Goal: Task Accomplishment & Management: Manage account settings

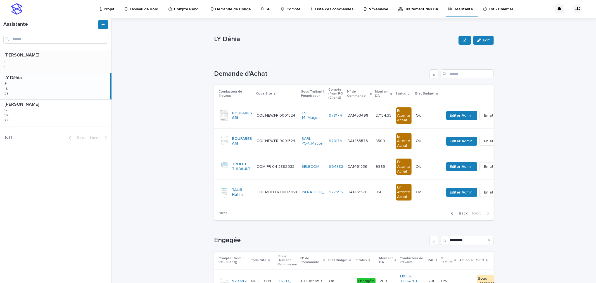
scroll to position [6, 0]
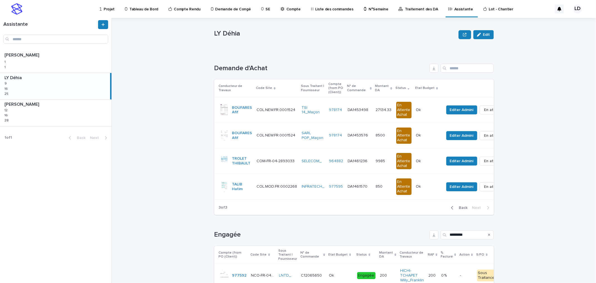
click at [107, 7] on p "Projet" at bounding box center [109, 6] width 11 height 12
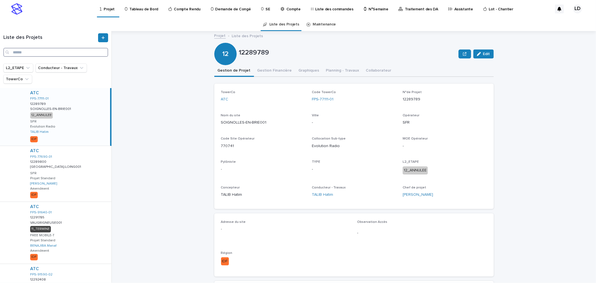
click at [14, 52] on input "Search" at bounding box center [55, 52] width 105 height 9
paste input "**********"
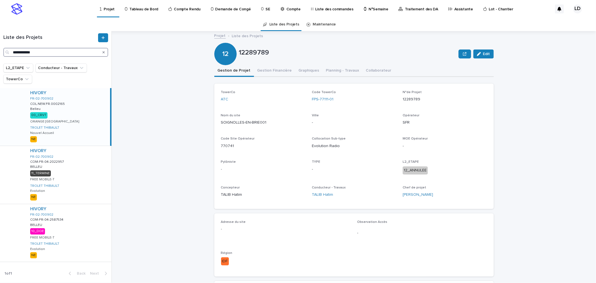
type input "**********"
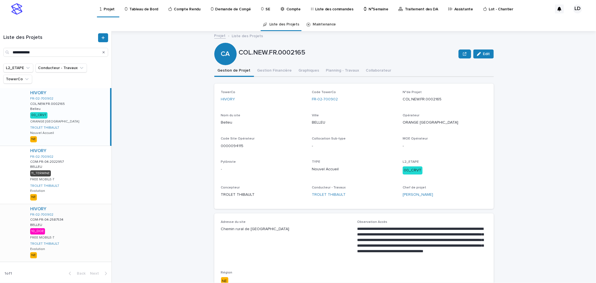
click at [67, 225] on div "HIVORY FR-02-700902 COM-FR-04-2587534 COM-FR-04-2587534 BELLEU BELLEU 10_DOE FR…" at bounding box center [69, 233] width 86 height 58
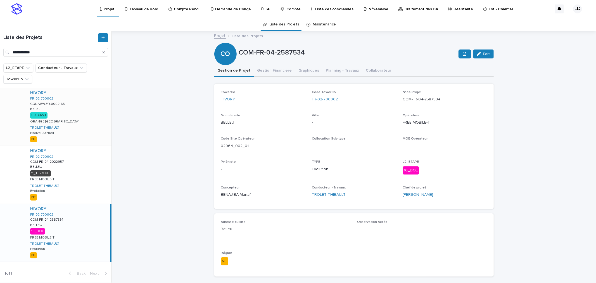
click at [80, 122] on div "HIVORY FR-02-700902 COL.NEW.FR.0002165 COL.NEW.FR.0002165 Belleu Belleu 00_CRVT…" at bounding box center [69, 117] width 86 height 58
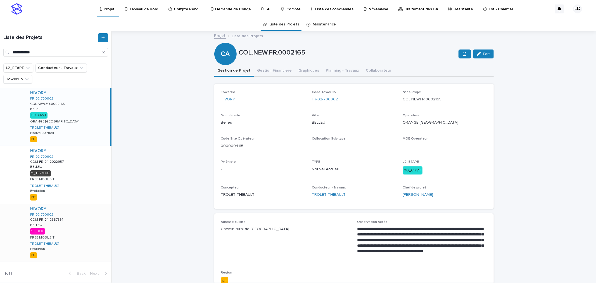
click at [80, 243] on div "HIVORY FR-02-700902 COM-FR-04-2587534 COM-FR-04-2587534 BELLEU BELLEU 10_DOE FR…" at bounding box center [69, 233] width 86 height 58
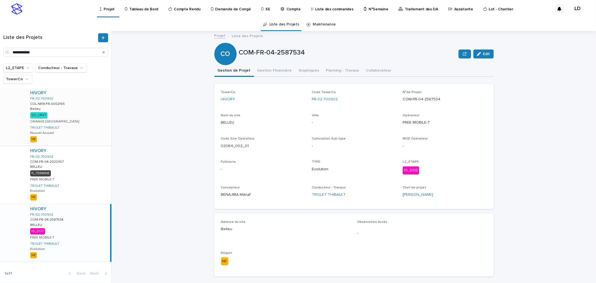
click at [84, 128] on div "HIVORY FR-02-700902 COL.NEW.FR.0002165 COL.NEW.FR.0002165 Belleu Belleu 00_CRVT…" at bounding box center [69, 117] width 86 height 58
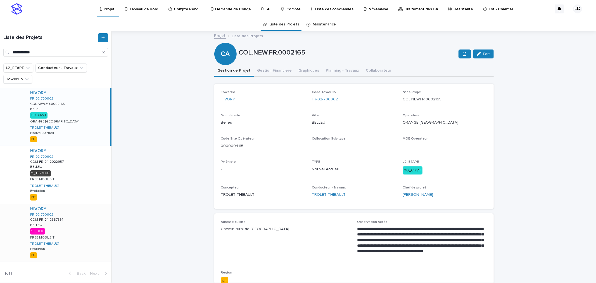
click at [91, 240] on div "HIVORY FR-02-700902 COM-FR-04-2587534 COM-FR-04-2587534 BELLEU BELLEU 10_DOE FR…" at bounding box center [69, 233] width 86 height 58
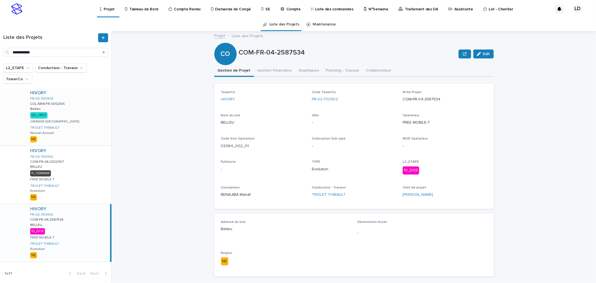
click at [77, 123] on div "HIVORY FR-02-700902 COL.NEW.FR.0002165 COL.NEW.FR.0002165 Belleu Belleu 00_CRVT…" at bounding box center [69, 117] width 86 height 58
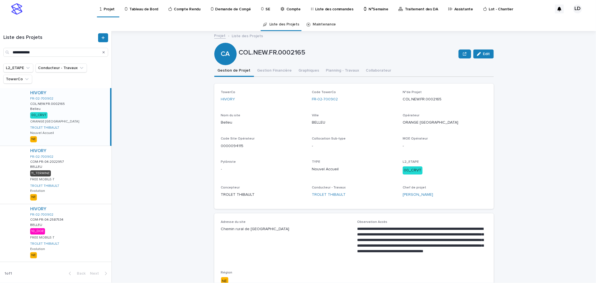
scroll to position [31, 0]
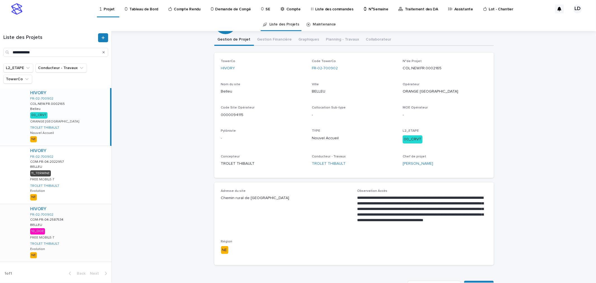
click at [89, 230] on div "HIVORY FR-02-700902 COM-FR-04-2587534 COM-FR-04-2587534 BELLEU BELLEU 10_DOE FR…" at bounding box center [69, 233] width 86 height 58
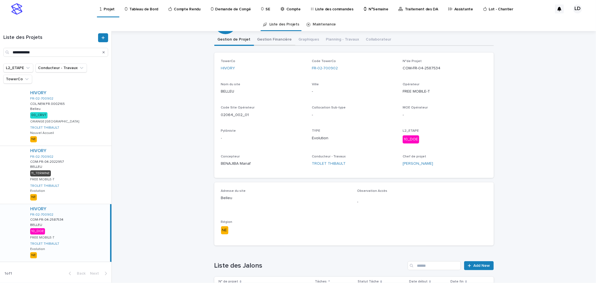
click at [278, 37] on div "Projet Liste des Projets COM-FR-04-2587534 Edit CO COM-FR-04-2587534 Edit Sorry…" at bounding box center [354, 225] width 280 height 451
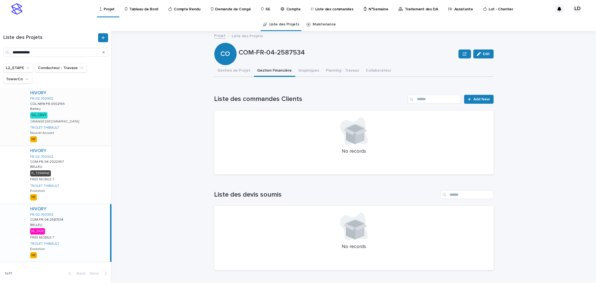
click at [81, 106] on div "HIVORY FR-02-700902 COL.NEW.FR.0002165 COL.NEW.FR.0002165 Belleu Belleu 00_CRVT…" at bounding box center [69, 117] width 86 height 58
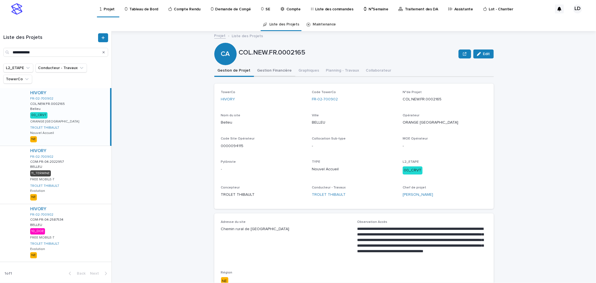
click at [273, 71] on button "Gestion Financière" at bounding box center [274, 71] width 41 height 12
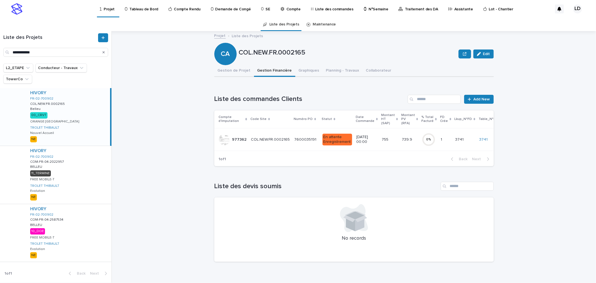
click at [283, 146] on td "COL.NEW.FR.0002165 COL.NEW.FR.0002165" at bounding box center [270, 139] width 43 height 23
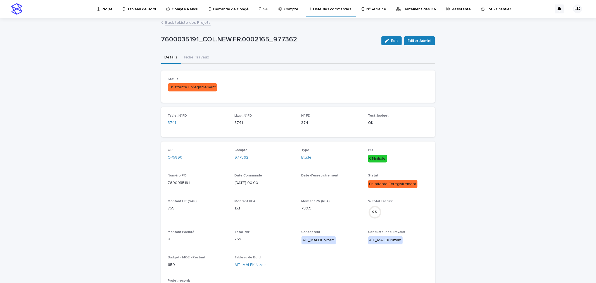
click at [178, 23] on link "Back to Liste des Projets" at bounding box center [187, 22] width 45 height 6
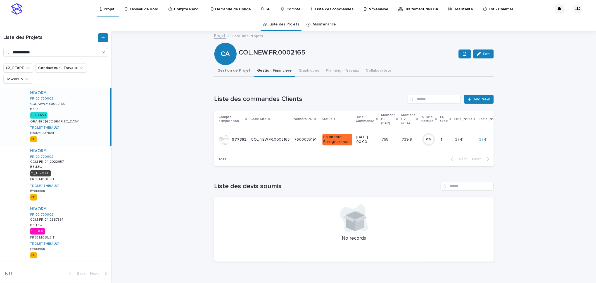
click at [229, 70] on button "Gestion de Projet" at bounding box center [234, 71] width 40 height 12
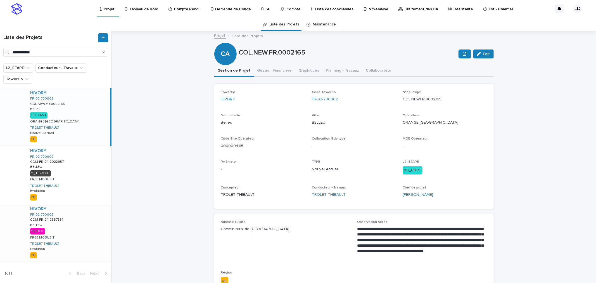
click at [82, 231] on div "HIVORY FR-02-700902 COM-FR-04-2587534 COM-FR-04-2587534 BELLEU BELLEU 10_DOE FR…" at bounding box center [69, 233] width 86 height 58
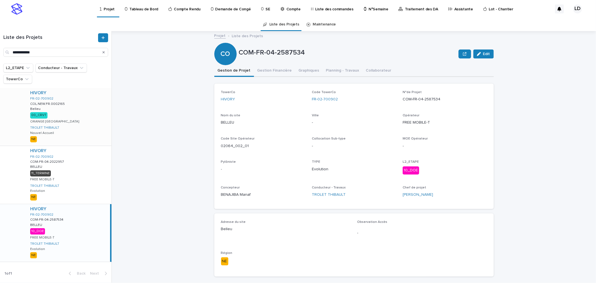
click at [76, 129] on div "HIVORY FR-02-700902 COL.NEW.FR.0002165 COL.NEW.FR.0002165 Belleu Belleu 00_CRVT…" at bounding box center [69, 117] width 86 height 58
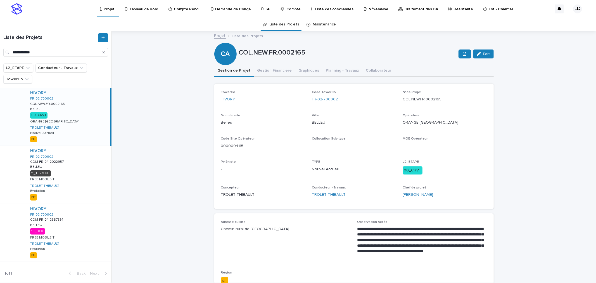
drag, startPoint x: 309, startPoint y: 228, endPoint x: 214, endPoint y: 231, distance: 94.5
click at [214, 231] on div "**********" at bounding box center [354, 254] width 280 height 83
copy p "Chemin rural de Mont de Belleu 02200 BELLEU"
drag, startPoint x: 338, startPoint y: 98, endPoint x: 306, endPoint y: 99, distance: 32.2
click at [306, 99] on div "TowerCo HIVORY Code TowerCo FR-02-700902 N°de Projet COL.NEW.FR.0002165 Nom du …" at bounding box center [354, 146] width 266 height 112
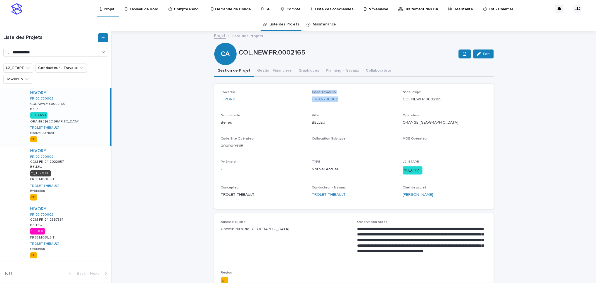
click at [342, 108] on div "TowerCo HIVORY Code TowerCo FR-02-700902 N°de Projet COL.NEW.FR.0002165 Nom du …" at bounding box center [354, 146] width 266 height 112
drag, startPoint x: 337, startPoint y: 99, endPoint x: 309, endPoint y: 99, distance: 28.5
click at [309, 99] on div "TowerCo HIVORY Code TowerCo FR-02-700902 N°de Projet COL.NEW.FR.0002165 Nom du …" at bounding box center [354, 146] width 266 height 112
copy link "FR-02-700902"
click at [135, 9] on p "Tableau de Bord" at bounding box center [143, 6] width 29 height 12
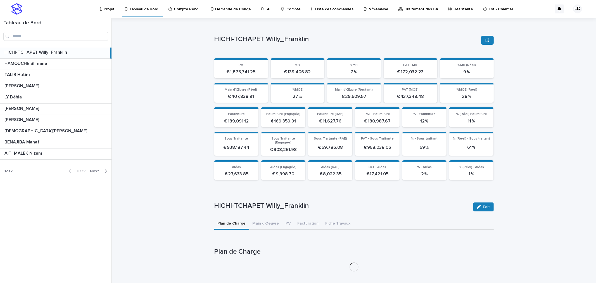
click at [96, 171] on span "Next" at bounding box center [96, 171] width 12 height 4
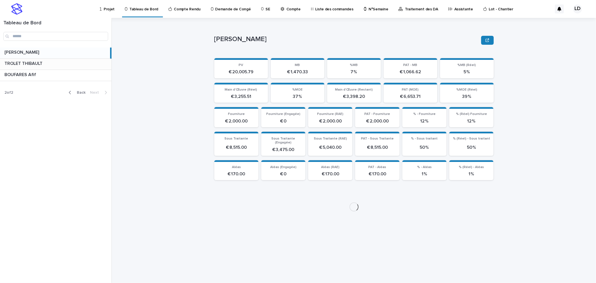
click at [43, 63] on p "TROLET THIBAULT" at bounding box center [23, 63] width 39 height 6
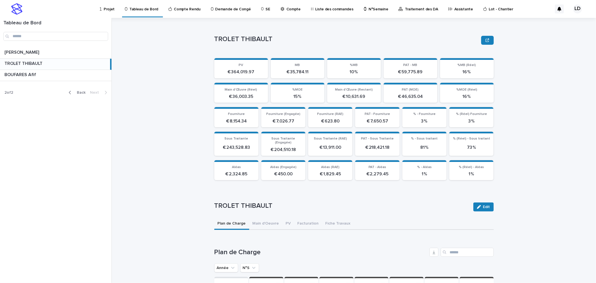
scroll to position [93, 0]
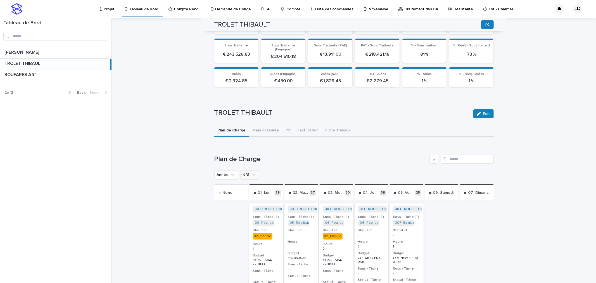
click at [251, 172] on icon "N°S" at bounding box center [254, 175] width 6 height 6
click at [246, 196] on input "text" at bounding box center [277, 199] width 71 height 9
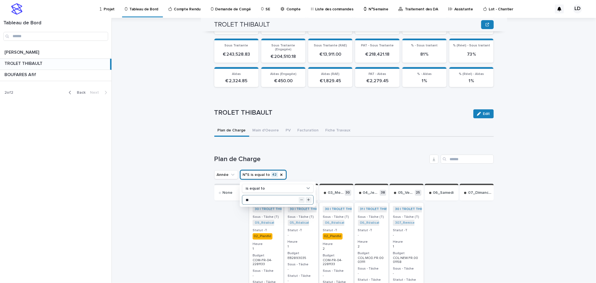
type input "**"
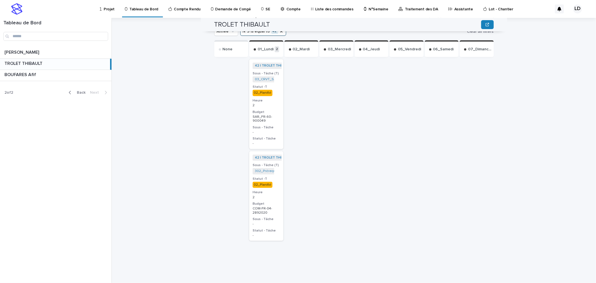
scroll to position [143, 0]
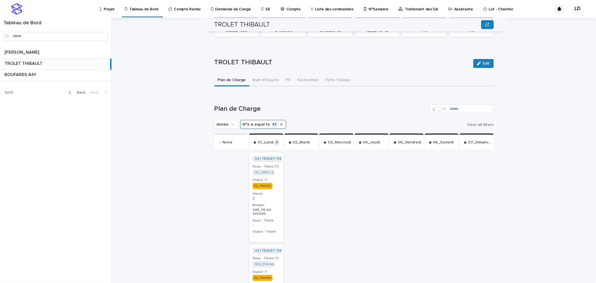
click at [279, 122] on icon "N°S" at bounding box center [281, 124] width 4 height 4
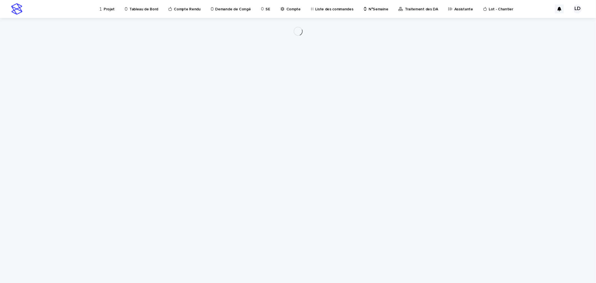
click at [250, 119] on div "Loading... Saving… Loading... Saving…" at bounding box center [299, 143] width 280 height 251
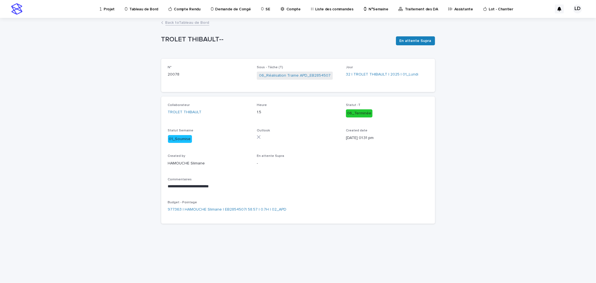
click at [185, 20] on link "Back to Tableau de Bord" at bounding box center [187, 22] width 44 height 6
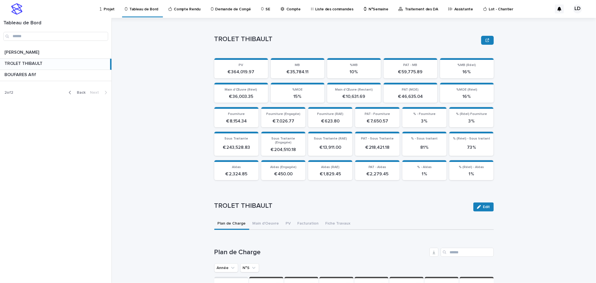
click at [252, 265] on icon "N°S" at bounding box center [254, 268] width 6 height 6
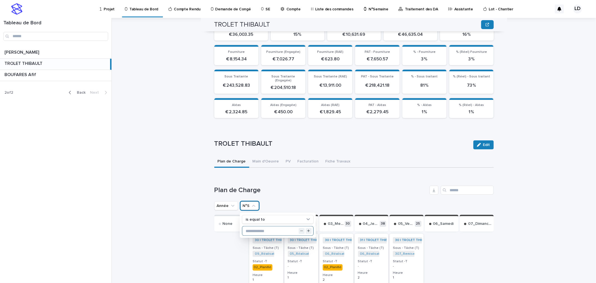
click at [257, 226] on input "text" at bounding box center [277, 230] width 71 height 9
type input "**"
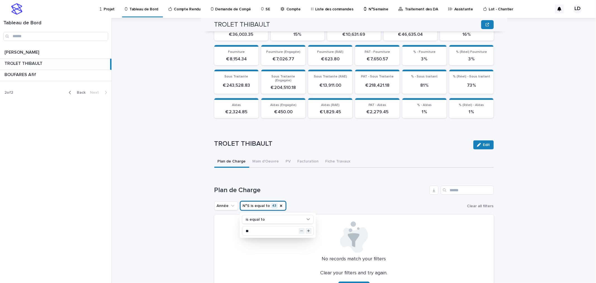
click at [344, 194] on div "Plan de Charge Année N°S is equal to 43 is equal to ** Clear all filters No rec…" at bounding box center [354, 242] width 280 height 112
click at [491, 227] on div "No records match your filters Clear your filters and try again. Clear Filters" at bounding box center [354, 256] width 280 height 82
click at [128, 243] on div "TROLET THIBAULT TROLET THIBAULT Sorry, there was an error saving your record. P…" at bounding box center [358, 150] width 478 height 265
click at [110, 8] on p "Projet" at bounding box center [109, 6] width 11 height 12
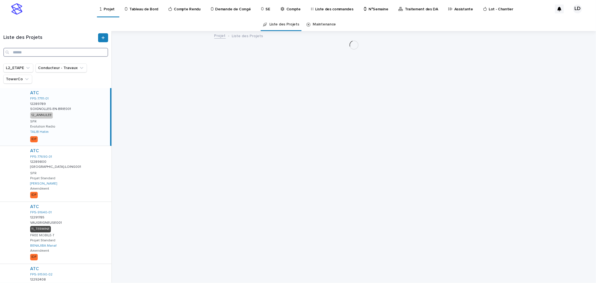
click at [26, 51] on input "Search" at bounding box center [55, 52] width 105 height 9
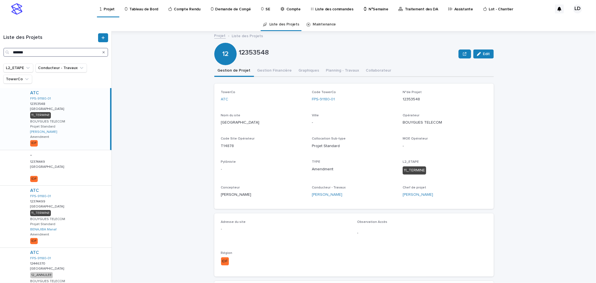
type input "*******"
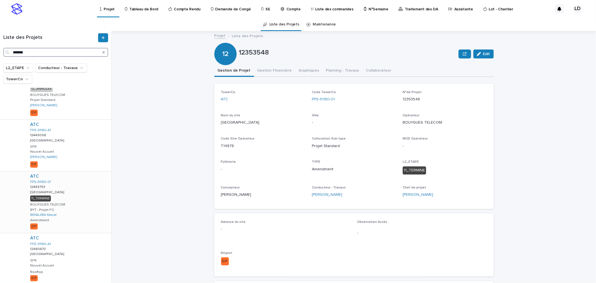
scroll to position [356, 0]
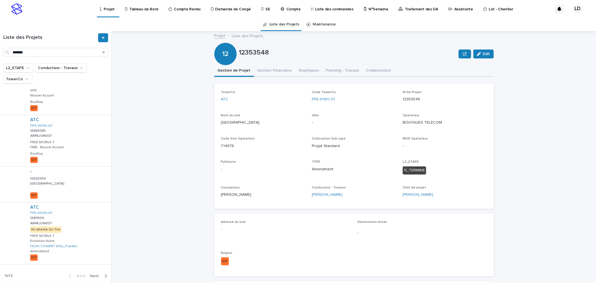
click at [90, 274] on span "Next" at bounding box center [96, 276] width 12 height 4
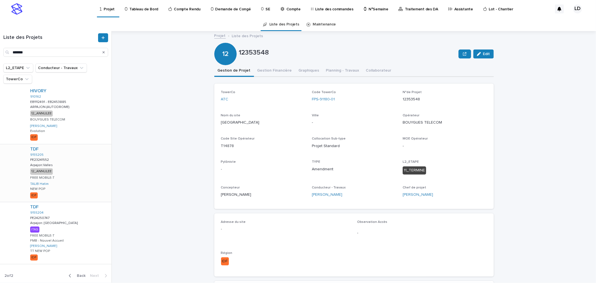
scroll to position [122, 0]
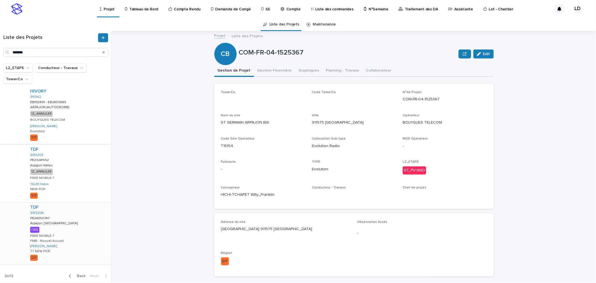
click at [77, 227] on div "TDF 9155204 PE24250747 PE24250747 Arpajon: Chartres Arpajon: Chartres ITAS FREE…" at bounding box center [69, 233] width 86 height 62
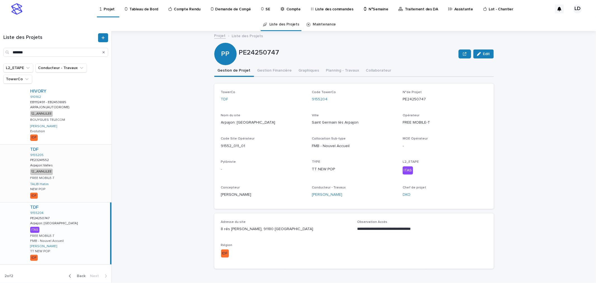
click at [82, 172] on div "TDF 9155205 PE23241552 PE23241552 Arpajon:Valles Arpajon:Valles 12_ANNULEE FREE…" at bounding box center [69, 174] width 86 height 58
click at [82, 224] on div "TDF 9155204 PE24250747 PE24250747 Arpajon: Chartres Arpajon: Chartres ITAS FREE…" at bounding box center [69, 233] width 86 height 62
click at [455, 9] on p "Assistante" at bounding box center [464, 6] width 19 height 12
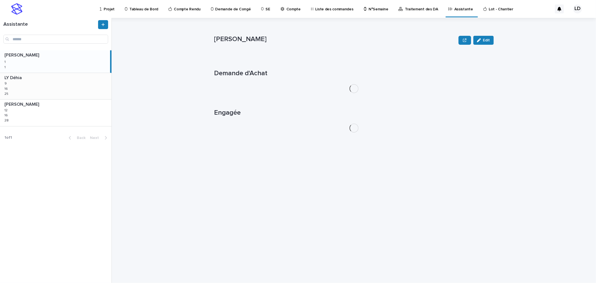
click at [55, 86] on div "LY Déhia LY Déhia 9 9 16 16 25 25" at bounding box center [56, 86] width 112 height 26
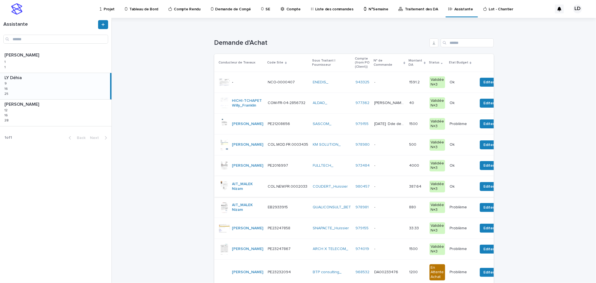
scroll to position [62, 0]
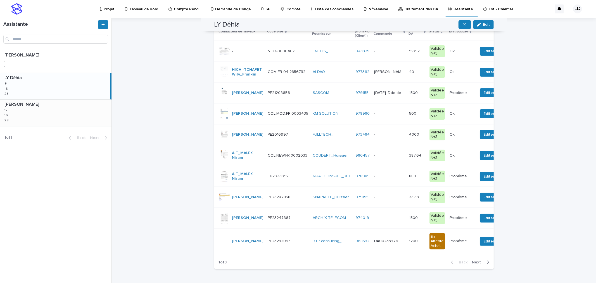
click at [32, 116] on div "WATEL Sandrine WATEL Sandrine 12 12 16 16 28 28" at bounding box center [56, 113] width 112 height 26
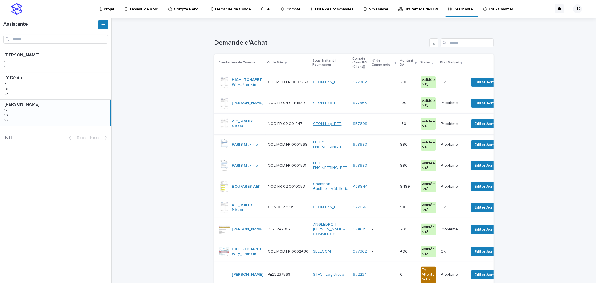
scroll to position [62, 0]
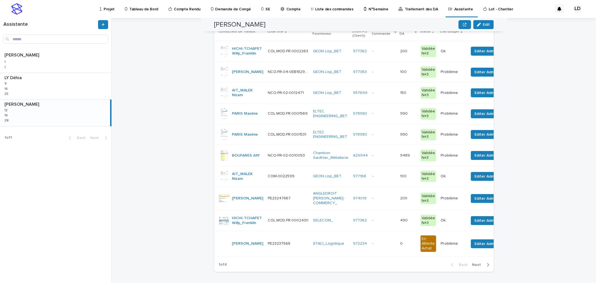
click at [311, 210] on td "ANGLEDROIT NANCY-COMMERCY_" at bounding box center [331, 198] width 40 height 23
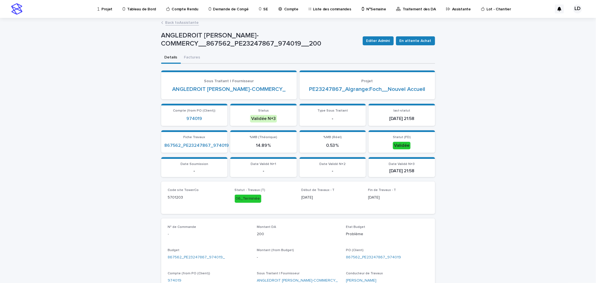
click at [169, 21] on link "Back to Assistante" at bounding box center [182, 22] width 34 height 6
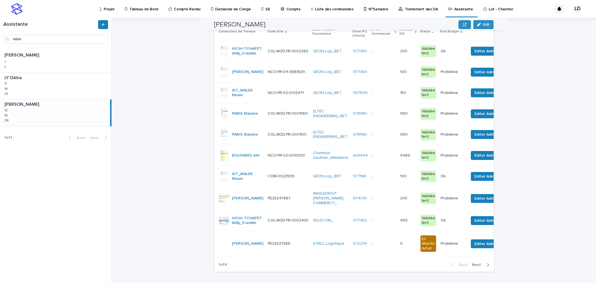
scroll to position [31, 0]
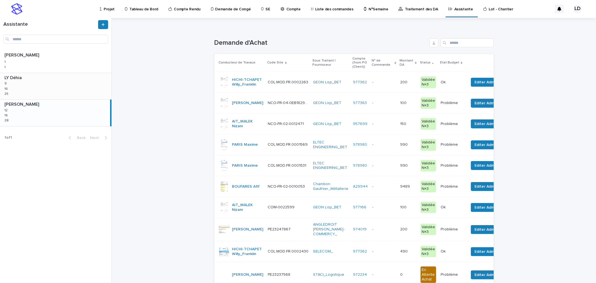
click at [46, 82] on div "LY Déhia LY Déhia 9 9 16 16 25 25" at bounding box center [56, 86] width 112 height 26
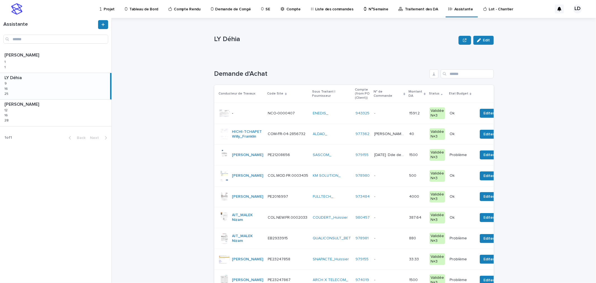
click at [311, 121] on td "ENEDIS_" at bounding box center [332, 113] width 43 height 21
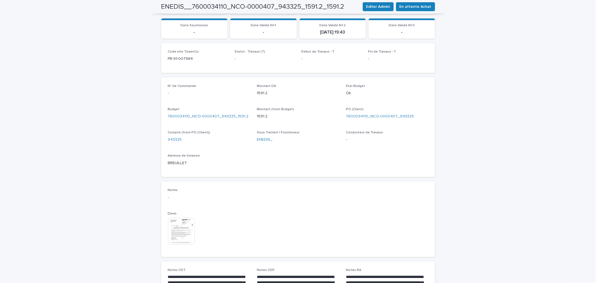
scroll to position [217, 0]
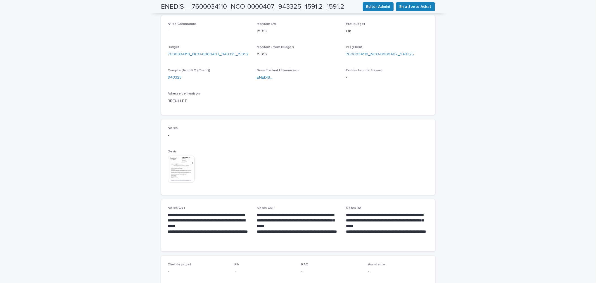
click at [170, 156] on img at bounding box center [181, 169] width 27 height 27
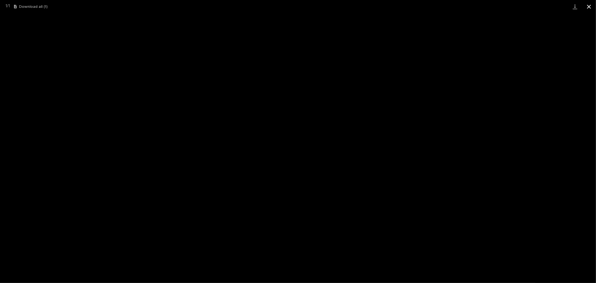
click at [588, 6] on button "Close gallery" at bounding box center [589, 6] width 14 height 13
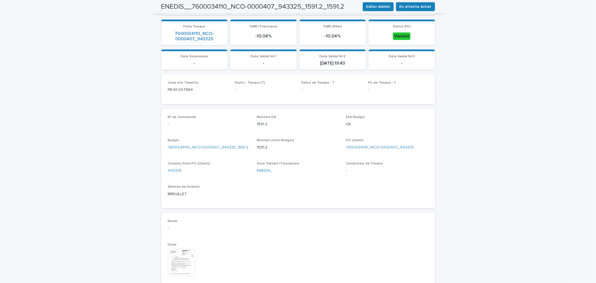
scroll to position [0, 0]
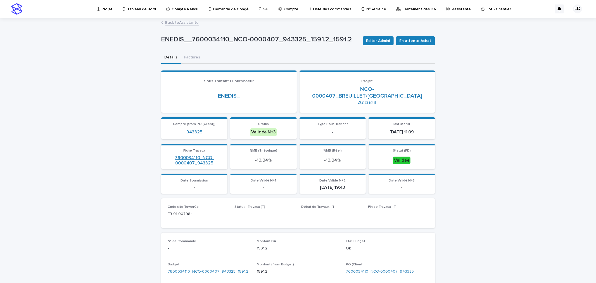
click at [191, 155] on link "7600034110_NCO-0000407_943325" at bounding box center [195, 160] width 60 height 11
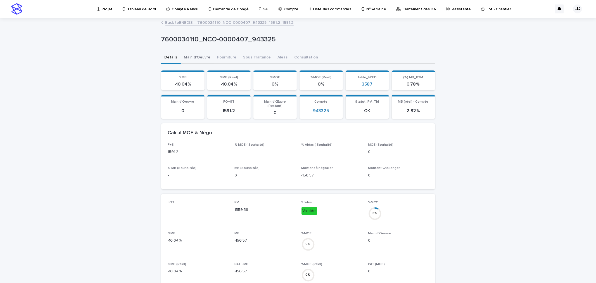
click at [197, 56] on button "Main d'Oeuvre" at bounding box center [197, 58] width 33 height 12
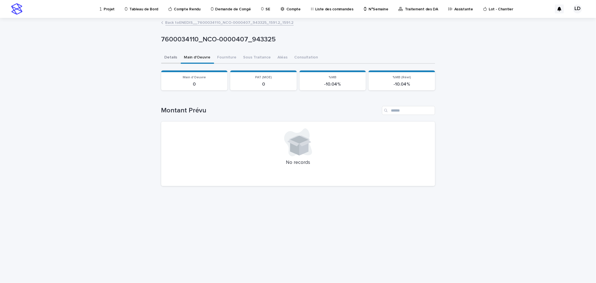
click at [171, 56] on button "Details" at bounding box center [171, 58] width 20 height 12
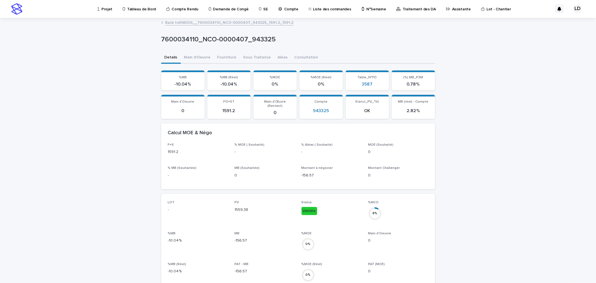
click at [176, 23] on link "Back to ENEDIS__7600034110_NCO-0000407_943325_1591.2_1591.2" at bounding box center [229, 22] width 128 height 6
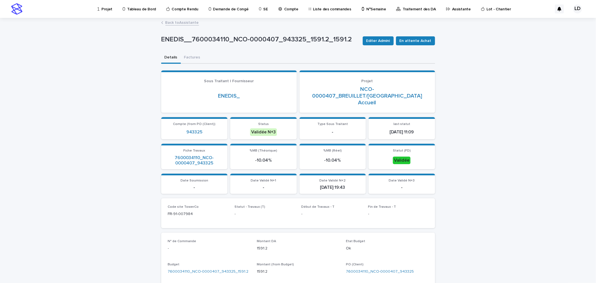
scroll to position [62, 0]
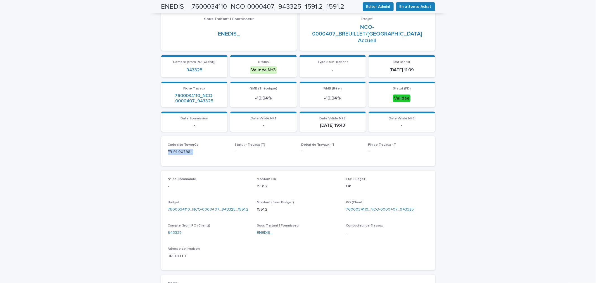
drag, startPoint x: 194, startPoint y: 145, endPoint x: 153, endPoint y: 143, distance: 41.4
click at [153, 143] on div "Loading... Saving… Loading... Saving… ENEDIS__7600034110_NCO-0000407_943325_159…" at bounding box center [298, 214] width 596 height 517
copy p "FR-91-007984"
drag, startPoint x: 415, startPoint y: 202, endPoint x: 367, endPoint y: 203, distance: 48.7
click at [367, 207] on div "7600034110_NCO-0000407_943325" at bounding box center [387, 210] width 82 height 6
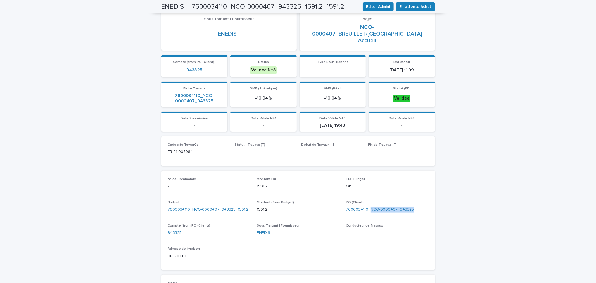
copy link "NCO-0000407_943325"
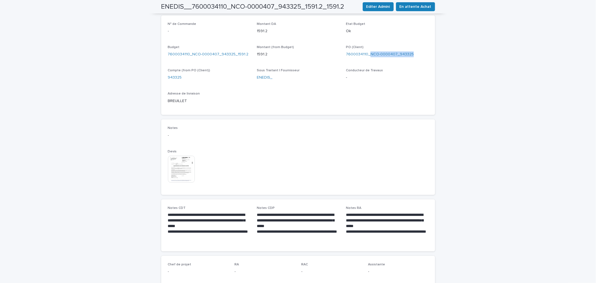
click at [174, 161] on img at bounding box center [181, 169] width 27 height 27
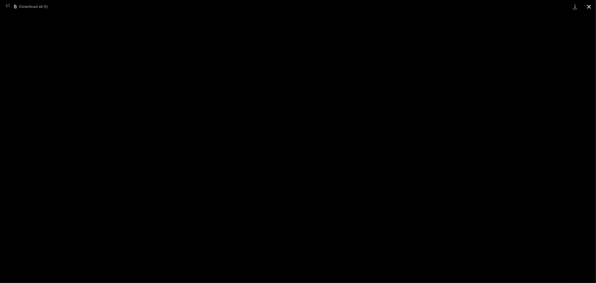
click at [590, 6] on button "Close gallery" at bounding box center [589, 6] width 14 height 13
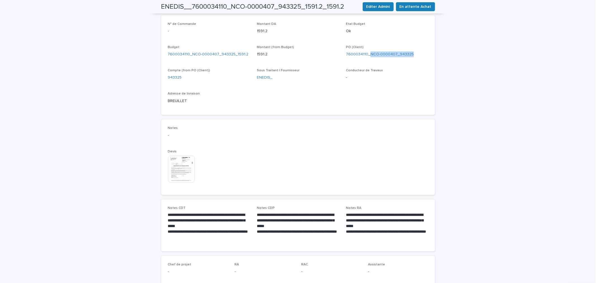
scroll to position [0, 0]
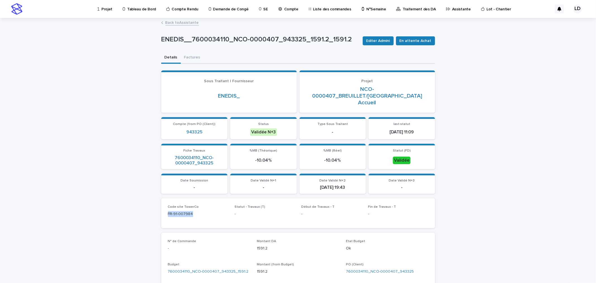
drag, startPoint x: 192, startPoint y: 206, endPoint x: 161, endPoint y: 206, distance: 31.0
click at [161, 206] on div "Code site TowerCo FR-91-007984 Statut - Travaux (T) - Début de Travaux - T - Fi…" at bounding box center [298, 213] width 274 height 30
copy p "FR-91-007984"
drag, startPoint x: 412, startPoint y: 262, endPoint x: 367, endPoint y: 264, distance: 45.0
click at [367, 269] on div "7600034110_NCO-0000407_943325" at bounding box center [387, 272] width 82 height 6
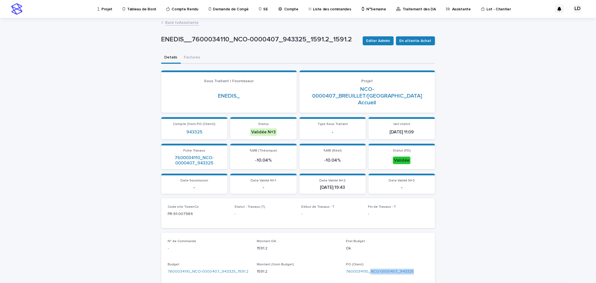
copy link "NCO-0000407_943325"
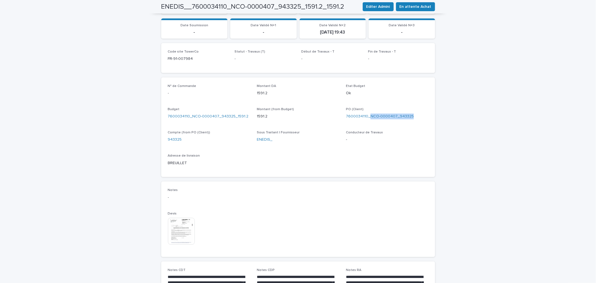
click at [175, 225] on img at bounding box center [181, 231] width 27 height 27
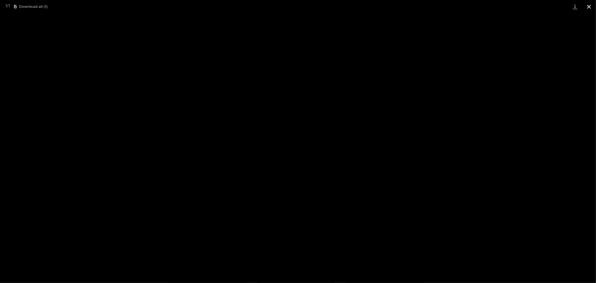
click at [588, 4] on button "Close gallery" at bounding box center [589, 6] width 14 height 13
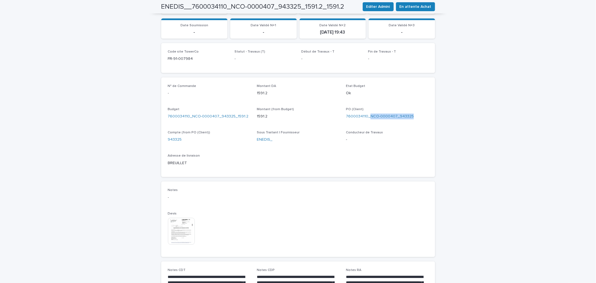
scroll to position [0, 0]
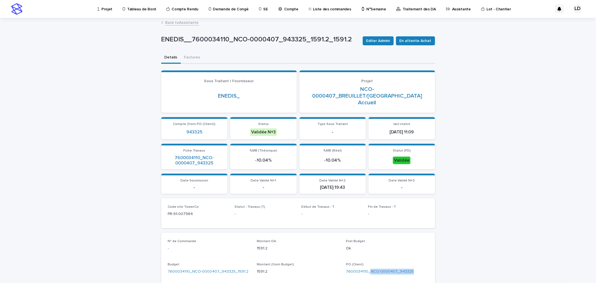
click at [166, 22] on link "Back to Assistante" at bounding box center [182, 22] width 34 height 6
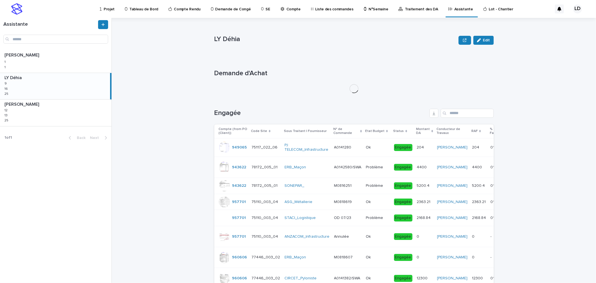
click at [63, 91] on div "LY Déhia LY Déhia 9 9 16 16 25 25" at bounding box center [55, 86] width 110 height 26
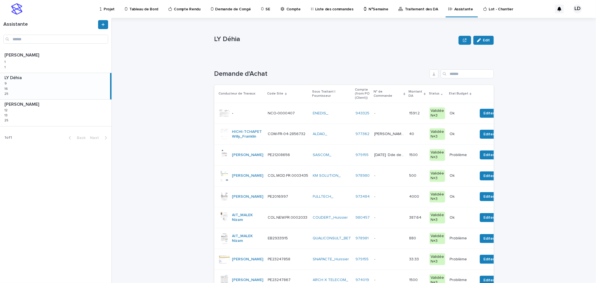
click at [322, 186] on td "KM SOLUTION_" at bounding box center [332, 175] width 43 height 21
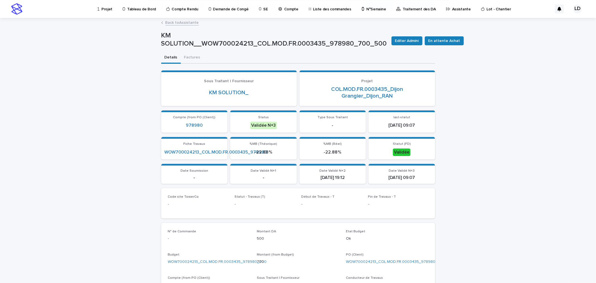
scroll to position [155, 0]
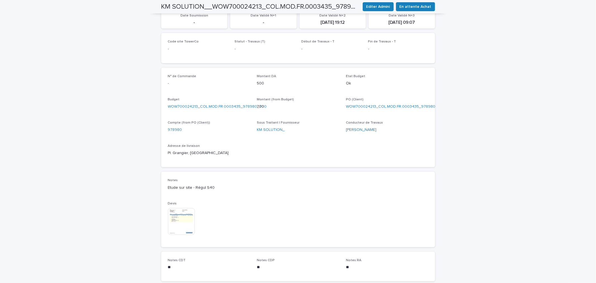
click at [180, 221] on img at bounding box center [181, 221] width 27 height 27
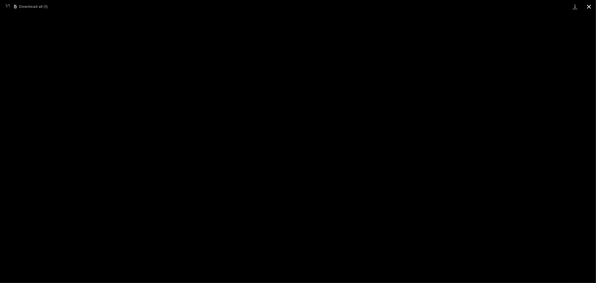
click at [590, 8] on button "Close gallery" at bounding box center [589, 6] width 14 height 13
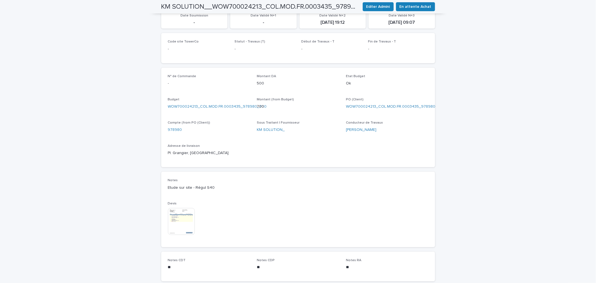
click at [182, 218] on img at bounding box center [181, 221] width 27 height 27
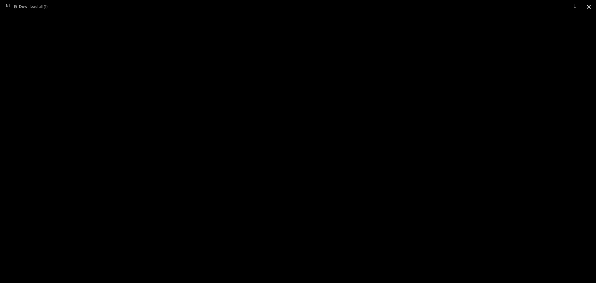
click at [588, 5] on button "Close gallery" at bounding box center [589, 6] width 14 height 13
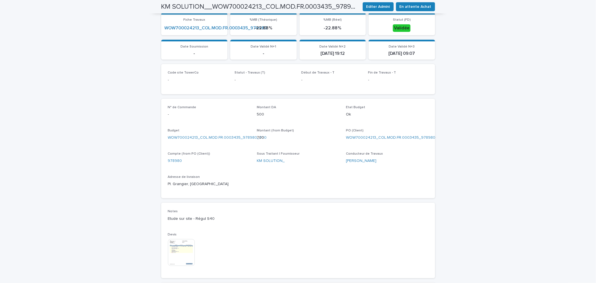
scroll to position [31, 0]
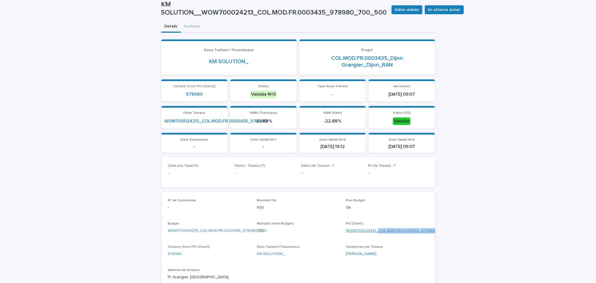
drag, startPoint x: 432, startPoint y: 228, endPoint x: 376, endPoint y: 229, distance: 55.9
click at [376, 229] on div "N° de Commande - Montant DA 500 Etat Budget Ok Budget WOW700024213_COL.MOD.FR.0…" at bounding box center [298, 242] width 274 height 100
copy link "COL.MOD.FR.0003435_978980"
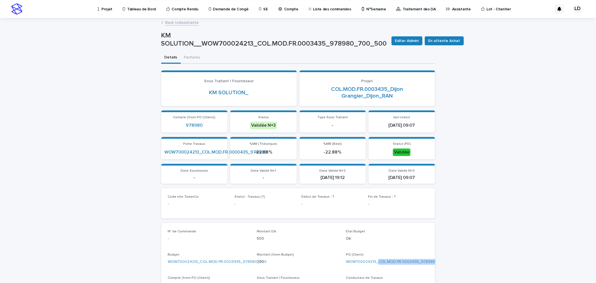
scroll to position [93, 0]
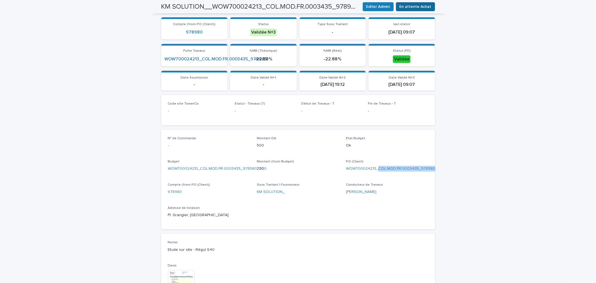
click at [412, 6] on span "En attente Achat" at bounding box center [416, 7] width 32 height 6
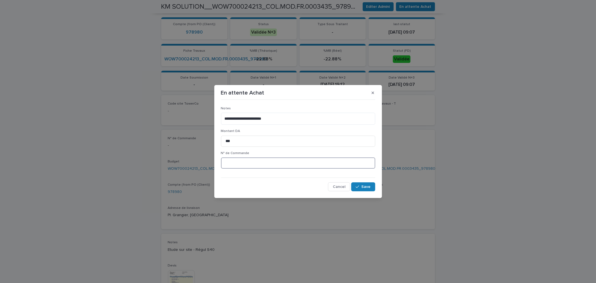
click at [251, 163] on input at bounding box center [298, 162] width 154 height 11
type input "*"
paste input "*******"
type input "*********"
click at [368, 186] on span "Save" at bounding box center [366, 187] width 9 height 4
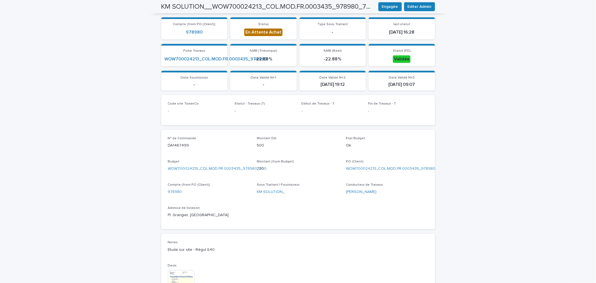
scroll to position [0, 0]
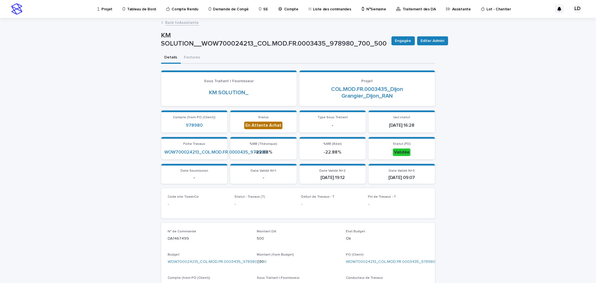
click at [452, 9] on p "Assistante" at bounding box center [461, 6] width 19 height 12
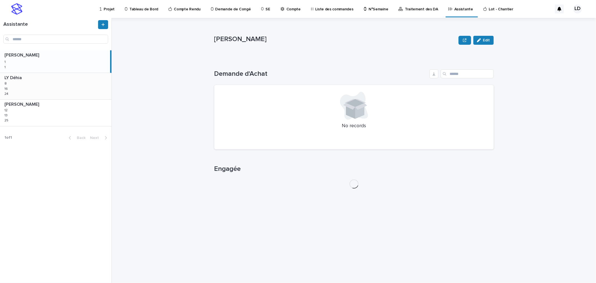
click at [54, 86] on div "LY Déhia LY Déhia 8 8 16 16 24 24" at bounding box center [56, 86] width 112 height 26
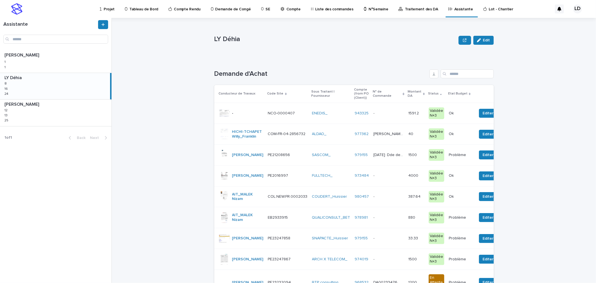
click at [311, 206] on td "COUDERT_Huissier" at bounding box center [331, 196] width 43 height 21
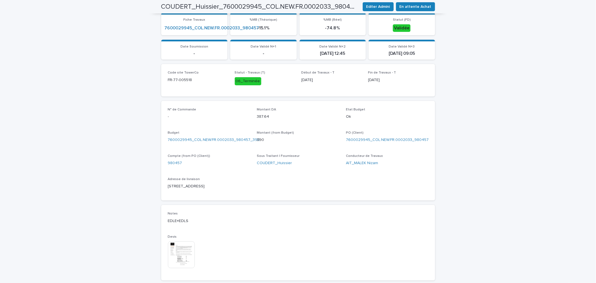
scroll to position [62, 0]
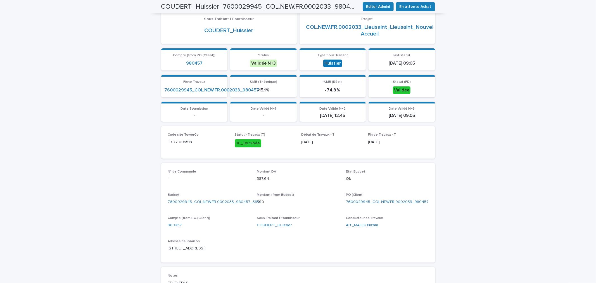
drag, startPoint x: 218, startPoint y: 253, endPoint x: 213, endPoint y: 252, distance: 5.3
click at [218, 253] on div "Adresse de livraison 76 Rue des Grands Champs, 77127 LIEUSAINT" at bounding box center [209, 247] width 82 height 16
drag, startPoint x: 193, startPoint y: 142, endPoint x: 155, endPoint y: 140, distance: 38.6
click at [155, 140] on div "Loading... Saving… Loading... Saving… COUDERT_Huissier_7600029945_COL.NEW.FR.00…" at bounding box center [298, 199] width 596 height 487
copy p "FR-77-005518"
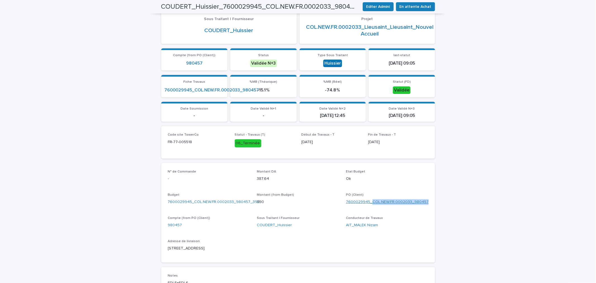
drag, startPoint x: 426, startPoint y: 201, endPoint x: 368, endPoint y: 200, distance: 57.9
click at [368, 200] on div "N° de Commande - Montant DA 387.64 Etat Budget Ok Budget 7600029945_COL.NEW.FR.…" at bounding box center [298, 213] width 274 height 100
copy link "COL.NEW.FR.0002033_980457"
click at [418, 7] on span "En attente Achat" at bounding box center [416, 7] width 32 height 6
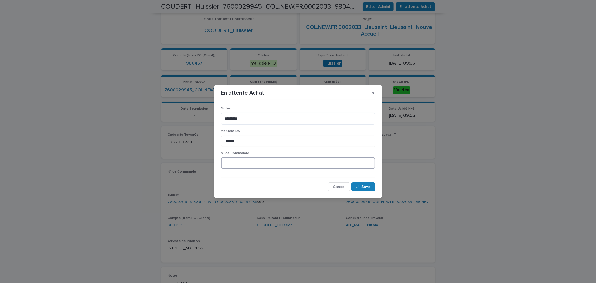
click at [232, 165] on input at bounding box center [298, 162] width 154 height 11
paste input "*******"
type input "********"
click at [363, 187] on span "Save" at bounding box center [366, 187] width 9 height 4
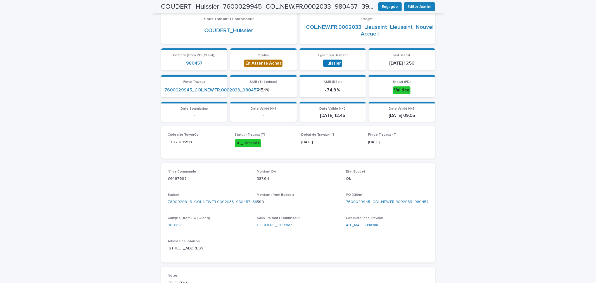
scroll to position [0, 0]
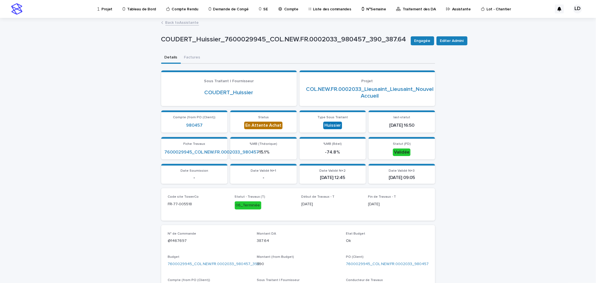
click at [169, 23] on link "Back to Assistante" at bounding box center [182, 22] width 34 height 6
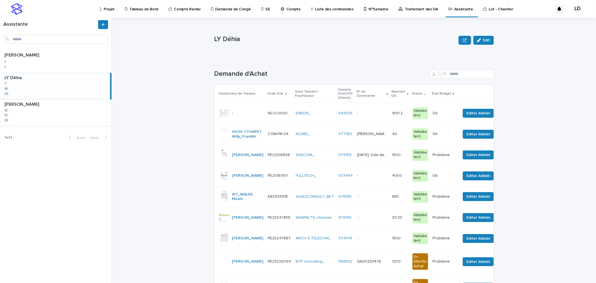
click at [270, 206] on td "EB2933915 EB2933915" at bounding box center [280, 196] width 28 height 21
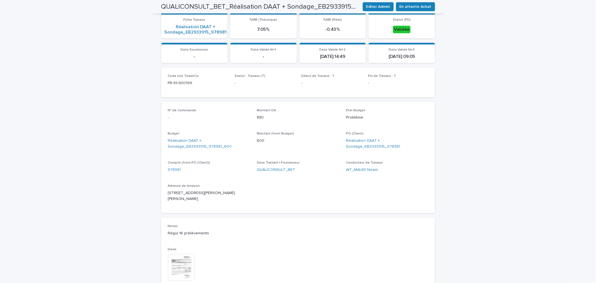
scroll to position [155, 0]
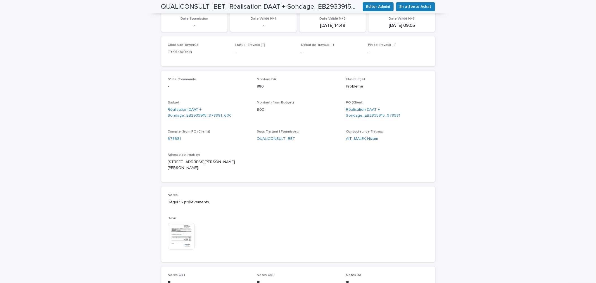
click at [183, 229] on img at bounding box center [181, 236] width 27 height 27
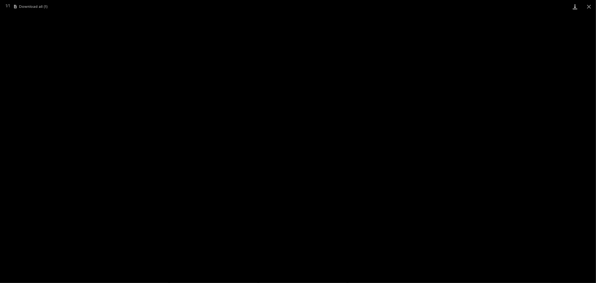
click at [575, 10] on link "Download" at bounding box center [575, 6] width 14 height 13
click at [589, 6] on button "Close gallery" at bounding box center [589, 6] width 14 height 13
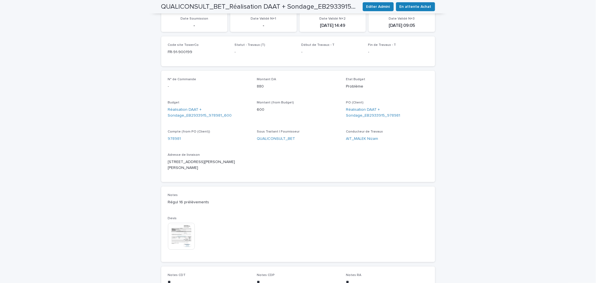
scroll to position [31, 0]
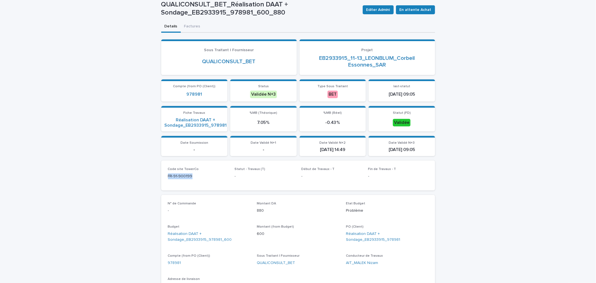
drag, startPoint x: 175, startPoint y: 174, endPoint x: 149, endPoint y: 176, distance: 26.1
click at [149, 176] on div "Loading... Saving… Loading... Saving… QUALICONSULT_BET_Réalisation DAAT + Sonda…" at bounding box center [298, 237] width 596 height 500
click at [191, 118] on link "Réalisation DAAT + Sondage_EB2933915_978981" at bounding box center [196, 122] width 62 height 11
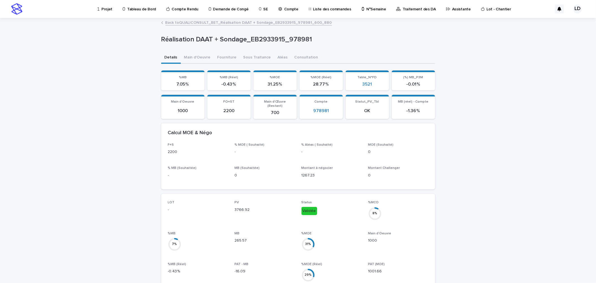
click at [191, 23] on link "Back to QUALICONSULT_BET_Réalisation DAAT + Sondage_EB2933915_978981_600_880" at bounding box center [248, 22] width 167 height 6
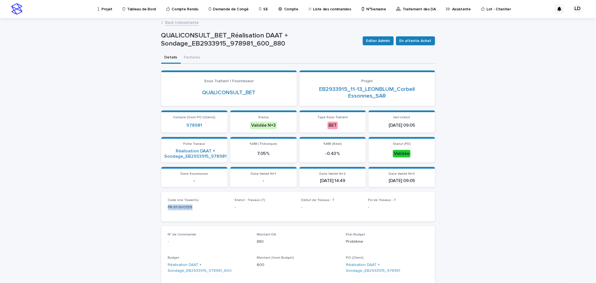
drag, startPoint x: 193, startPoint y: 205, endPoint x: 146, endPoint y: 206, distance: 47.8
click at [146, 206] on div "Loading... Saving… Loading... Saving… QUALICONSULT_BET_Réalisation DAAT + Sonda…" at bounding box center [298, 268] width 596 height 500
copy p "FR-91-900199"
click at [416, 40] on span "En attente Achat" at bounding box center [416, 41] width 32 height 6
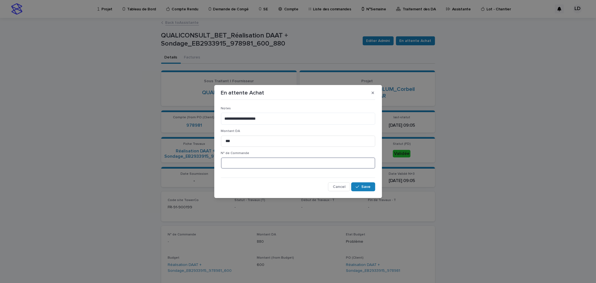
click at [245, 162] on input at bounding box center [298, 162] width 154 height 11
paste input "**********"
drag, startPoint x: 256, startPoint y: 163, endPoint x: 228, endPoint y: 160, distance: 28.0
click at [228, 160] on input "**********" at bounding box center [298, 162] width 154 height 11
paste input
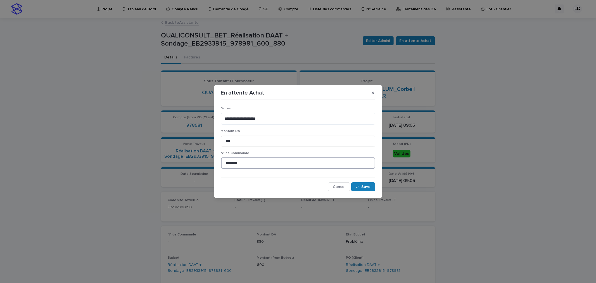
click at [228, 163] on input "********" at bounding box center [298, 162] width 154 height 11
type input "*********"
click at [367, 188] on span "Save" at bounding box center [366, 187] width 9 height 4
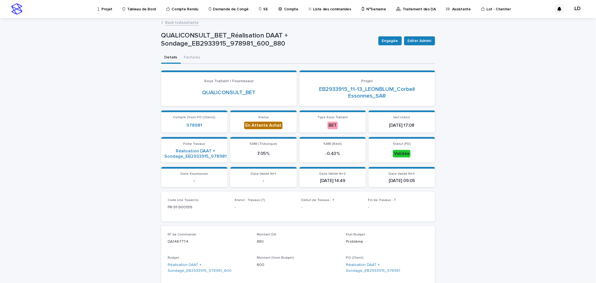
click at [170, 20] on link "Back to Assistante" at bounding box center [182, 22] width 34 height 6
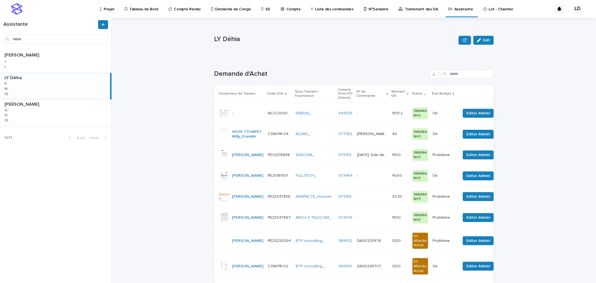
click at [294, 207] on td "SNAPACTE_Huissier" at bounding box center [315, 196] width 43 height 21
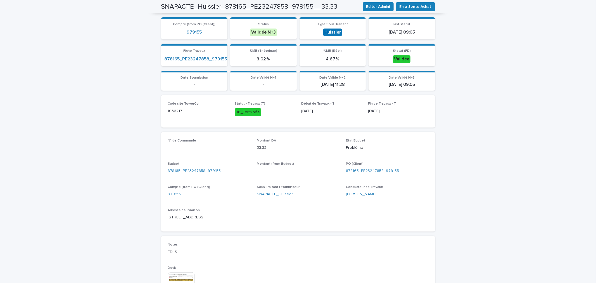
scroll to position [124, 0]
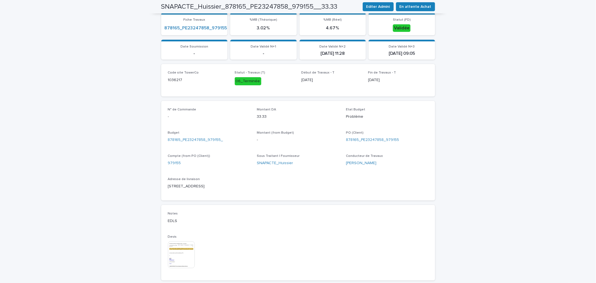
click at [186, 247] on img at bounding box center [181, 254] width 27 height 27
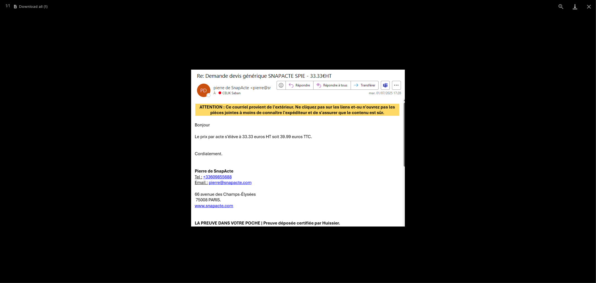
click at [572, 7] on link "Download" at bounding box center [575, 6] width 14 height 13
click at [588, 6] on button "Close gallery" at bounding box center [589, 6] width 14 height 13
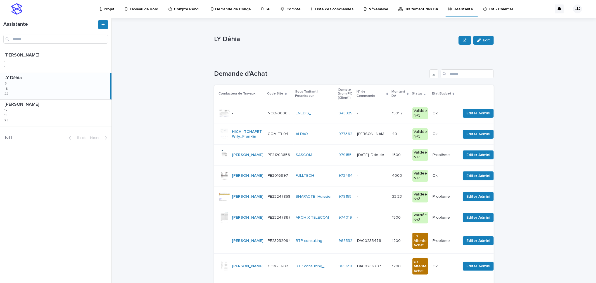
click at [284, 207] on td "PE23247858 PE23247858" at bounding box center [280, 196] width 28 height 21
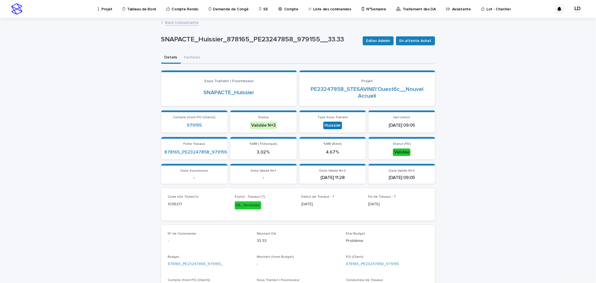
scroll to position [62, 0]
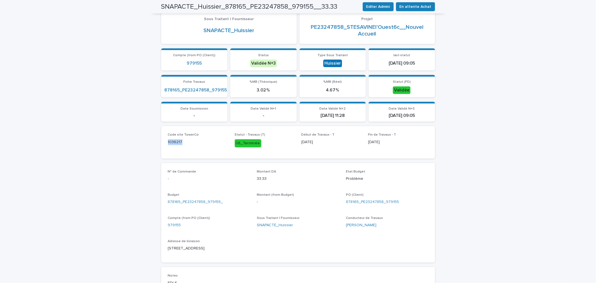
drag, startPoint x: 184, startPoint y: 142, endPoint x: 150, endPoint y: 142, distance: 34.1
click at [150, 142] on div "Loading... Saving… Loading... Saving… SNAPACTE_Huissier_878165_PE23247858_97915…" at bounding box center [298, 199] width 596 height 487
drag, startPoint x: 399, startPoint y: 199, endPoint x: 359, endPoint y: 203, distance: 40.2
click at [359, 203] on div "878165_PE23247858_979155" at bounding box center [387, 202] width 82 height 6
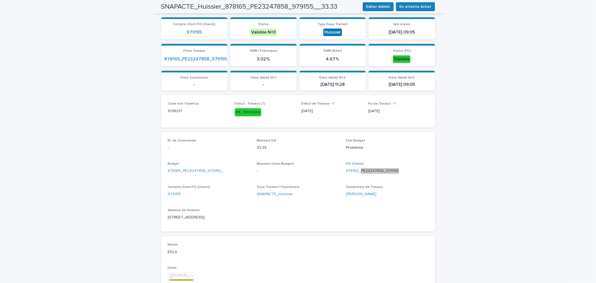
scroll to position [124, 0]
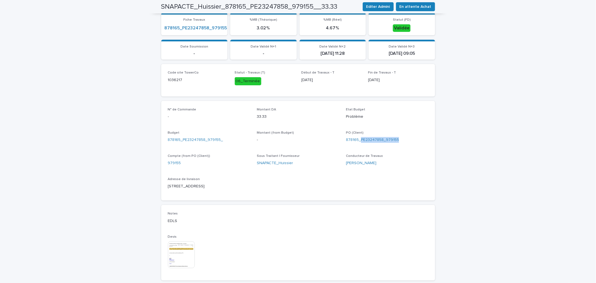
drag, startPoint x: 232, startPoint y: 185, endPoint x: 148, endPoint y: 185, distance: 83.6
click at [148, 185] on div "Loading... Saving… Loading... Saving… SNAPACTE_Huissier_878165_PE23247858_97915…" at bounding box center [298, 137] width 596 height 487
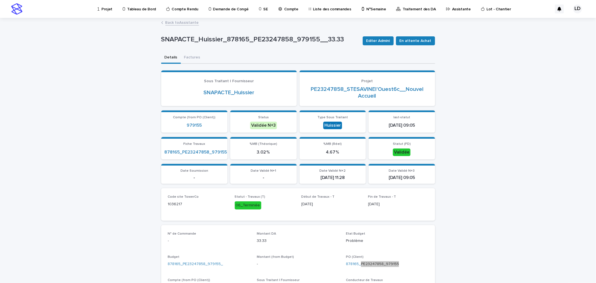
scroll to position [62, 0]
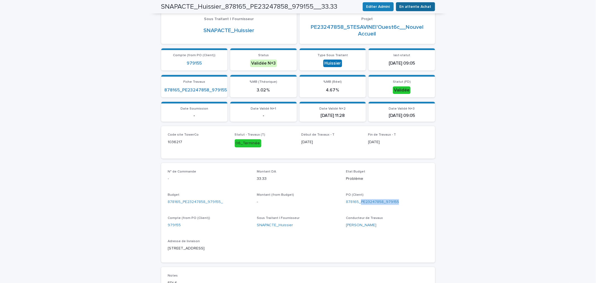
click at [406, 4] on span "En attente Achat" at bounding box center [416, 7] width 32 height 6
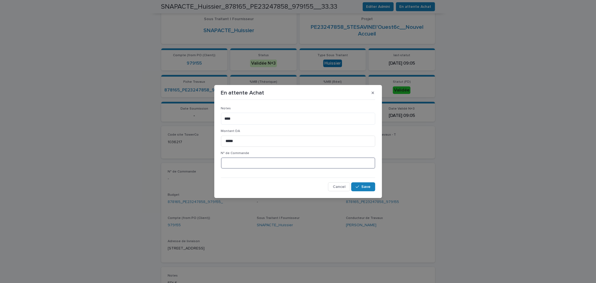
click at [245, 163] on input at bounding box center [298, 162] width 154 height 11
paste input "*******"
type input "********"
click at [359, 188] on icon "button" at bounding box center [357, 187] width 3 height 4
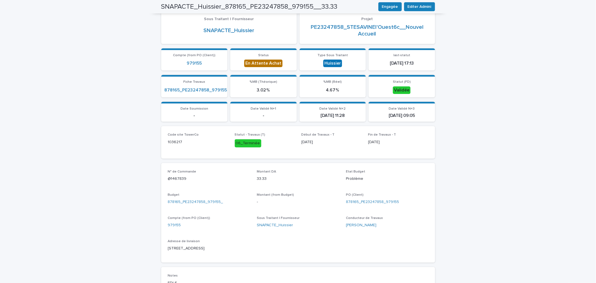
scroll to position [0, 0]
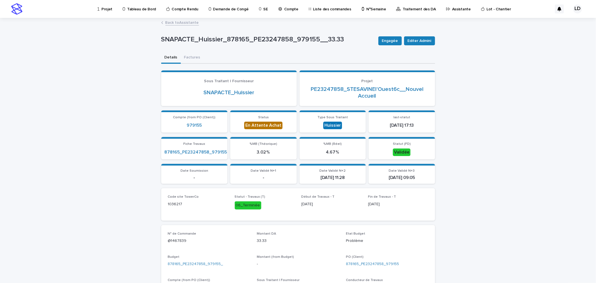
click at [452, 8] on p "Assistante" at bounding box center [461, 6] width 19 height 12
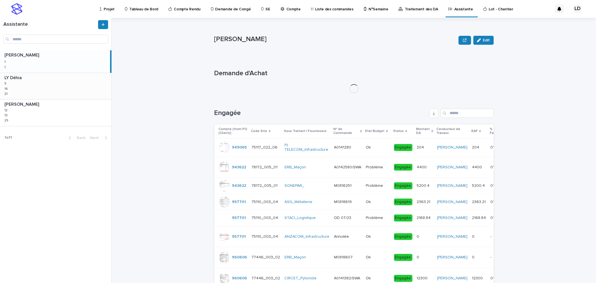
click at [41, 94] on div "LY Déhia LY Déhia 5 5 16 16 21 21" at bounding box center [56, 86] width 112 height 26
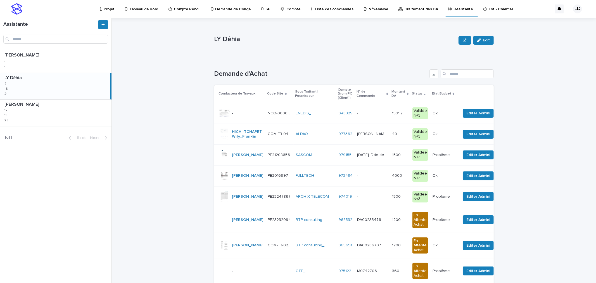
click at [304, 207] on td "ARCH X TELECOM_" at bounding box center [315, 196] width 43 height 21
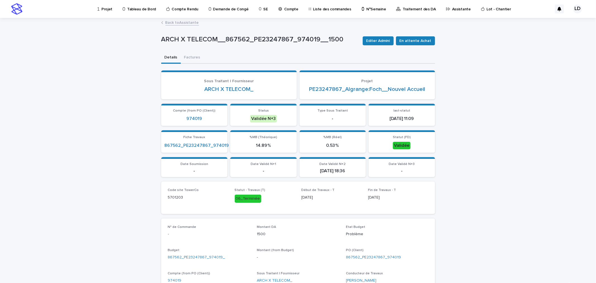
scroll to position [155, 0]
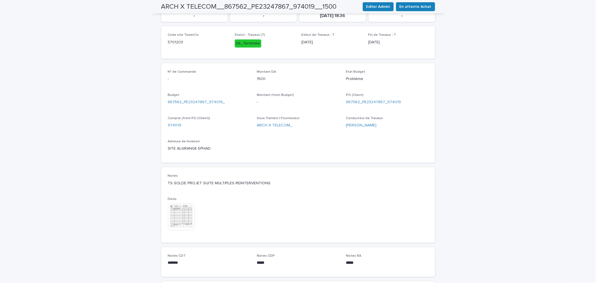
click at [180, 213] on img at bounding box center [181, 217] width 27 height 27
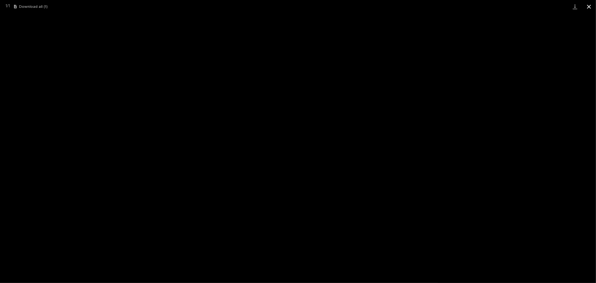
click at [590, 8] on button "Close gallery" at bounding box center [589, 6] width 14 height 13
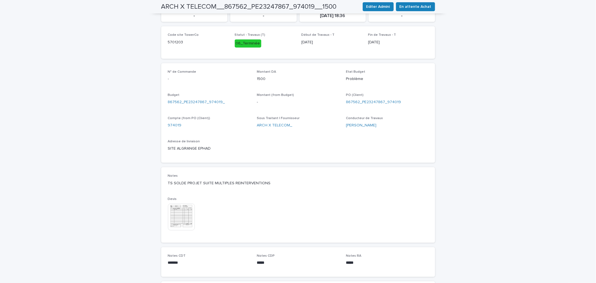
click at [264, 182] on p "TS SOLDE PROJET SUITE MULTIPLES REINTERVENTIONS" at bounding box center [298, 183] width 261 height 6
drag, startPoint x: 170, startPoint y: 181, endPoint x: 274, endPoint y: 189, distance: 104.3
click at [274, 189] on div "Notes TS SOLDE PROJET SUITE MULTIPLES REINTERVENTIONS Devis This file cannot be…" at bounding box center [298, 205] width 261 height 62
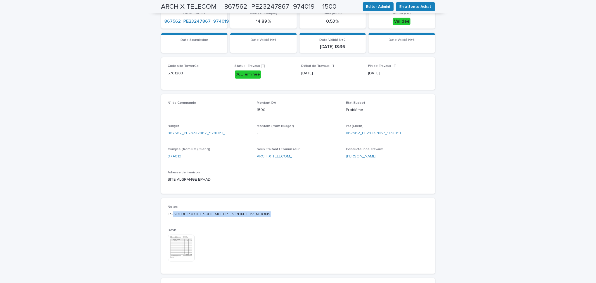
click at [185, 252] on img at bounding box center [181, 248] width 27 height 27
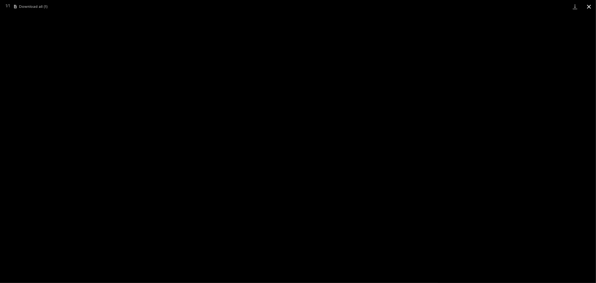
click at [588, 6] on button "Close gallery" at bounding box center [589, 6] width 14 height 13
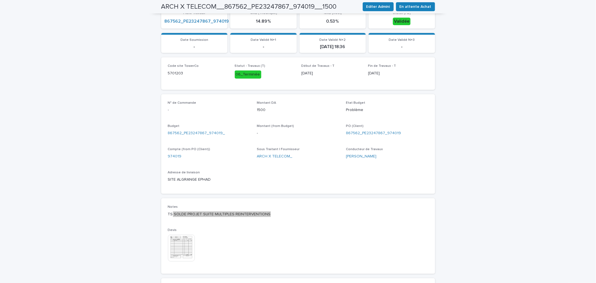
scroll to position [0, 0]
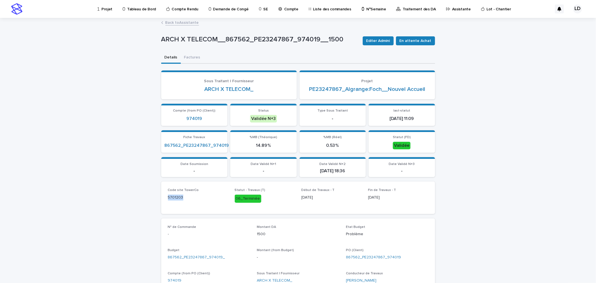
drag, startPoint x: 185, startPoint y: 195, endPoint x: 139, endPoint y: 197, distance: 46.4
click at [139, 197] on div "Loading... Saving… Loading... Saving… ARCH X TELECOM__867562_PE23247867_974019_…" at bounding box center [298, 258] width 596 height 481
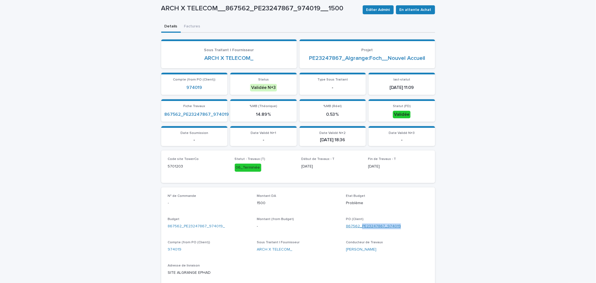
drag, startPoint x: 403, startPoint y: 226, endPoint x: 361, endPoint y: 226, distance: 42.2
click at [361, 226] on div "867562_PE23247867_974019" at bounding box center [387, 226] width 82 height 6
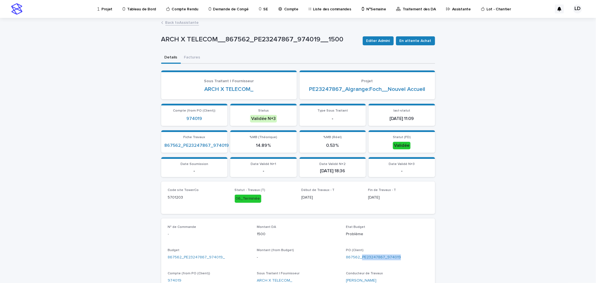
scroll to position [124, 0]
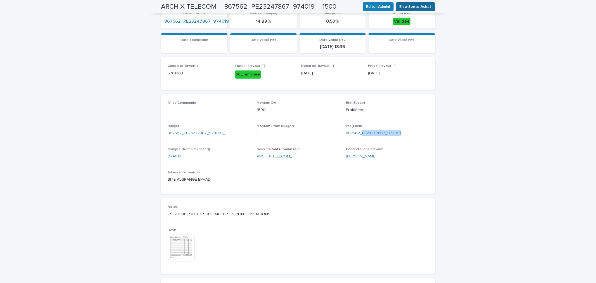
click at [408, 6] on span "En attente Achat" at bounding box center [416, 7] width 32 height 6
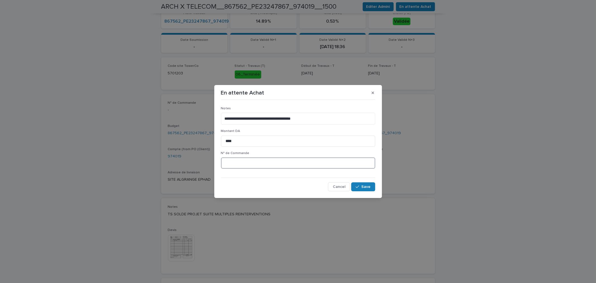
click at [225, 165] on input at bounding box center [298, 162] width 154 height 11
type input "*"
paste input "*******"
type input "*********"
click at [371, 189] on button "Save" at bounding box center [363, 186] width 24 height 9
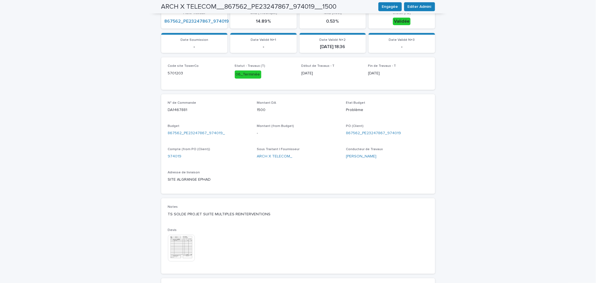
scroll to position [0, 0]
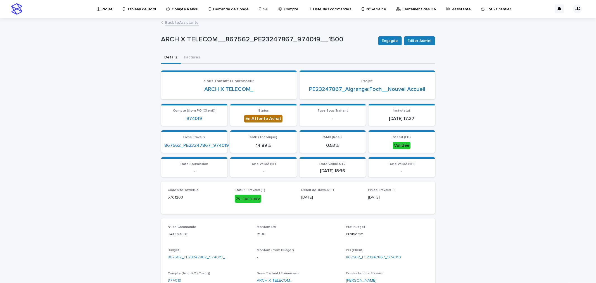
click at [452, 9] on p "Assistante" at bounding box center [461, 6] width 19 height 12
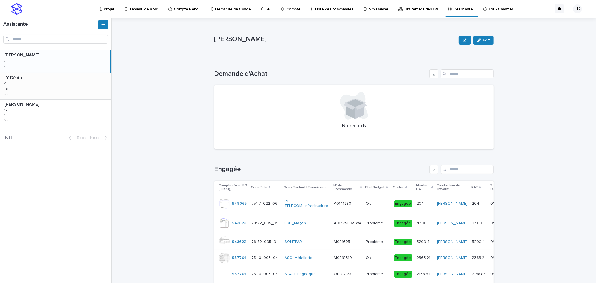
click at [43, 88] on div "LY Déhia LY Déhia 4 4 16 16 20 20" at bounding box center [56, 86] width 112 height 26
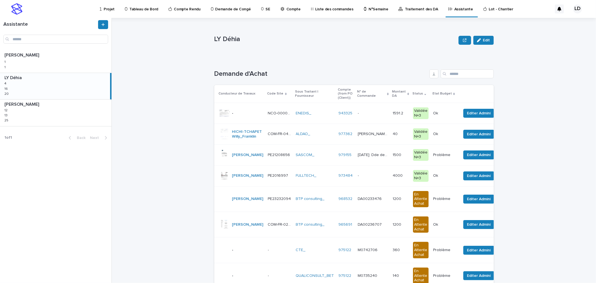
click at [303, 186] on td "FULLTECH_" at bounding box center [315, 175] width 43 height 21
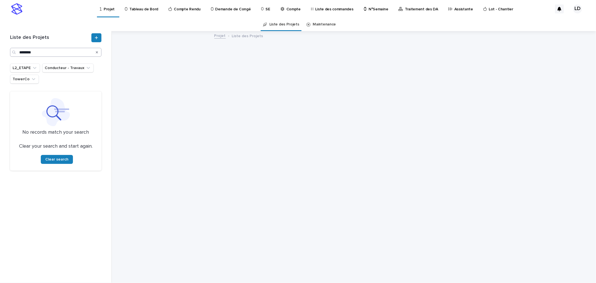
click at [33, 51] on input "********" at bounding box center [55, 52] width 91 height 9
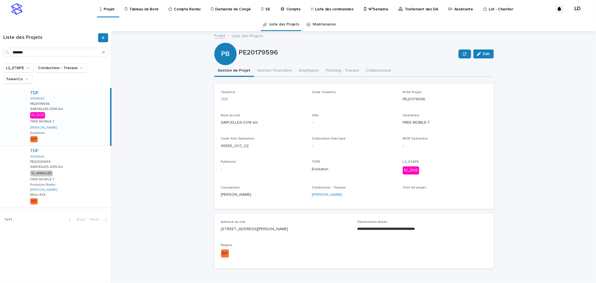
click at [68, 124] on div "TDF 9558543 PE20179596 PE20179596 SARCELLES-0216 bis SARCELLES-0216 bis 10_DOE …" at bounding box center [68, 117] width 84 height 58
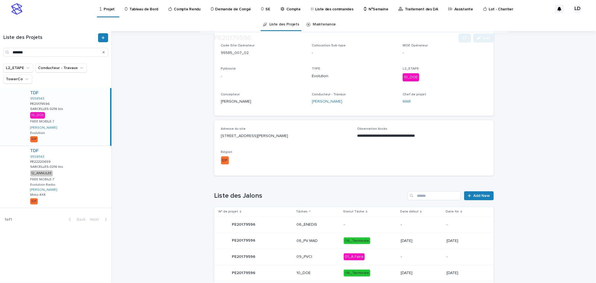
scroll to position [119, 0]
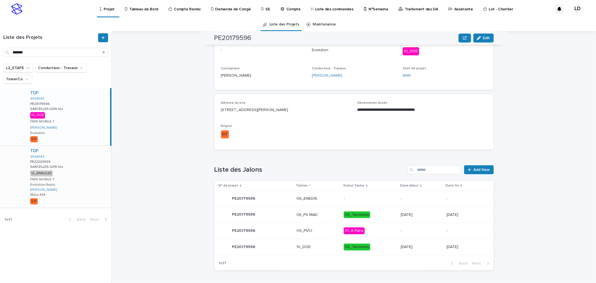
click at [65, 192] on div "TDF 9558543 PE22220659 PE22220659 SARCELLES-0216 bis SARCELLES-0216 bis 12_ANNU…" at bounding box center [69, 177] width 86 height 62
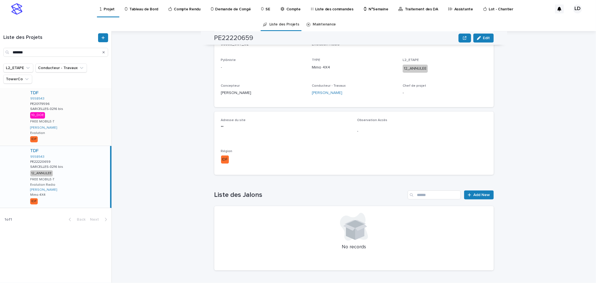
click at [80, 121] on div "TDF 9558543 PE20179596 PE20179596 SARCELLES-0216 bis SARCELLES-0216 bis 10_DOE …" at bounding box center [69, 117] width 86 height 58
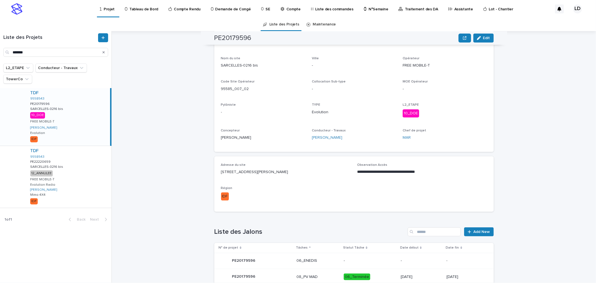
scroll to position [26, 0]
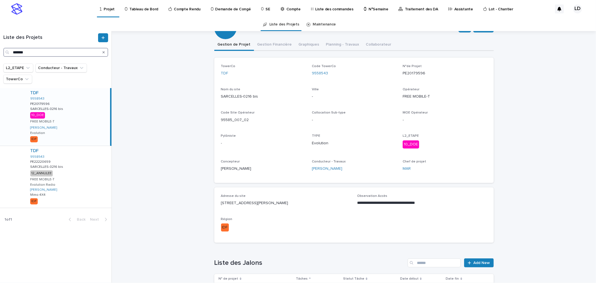
drag, startPoint x: 36, startPoint y: 51, endPoint x: 0, endPoint y: 52, distance: 36.3
click at [0, 52] on div "Liste des Projets *******" at bounding box center [56, 44] width 112 height 23
paste input "**********"
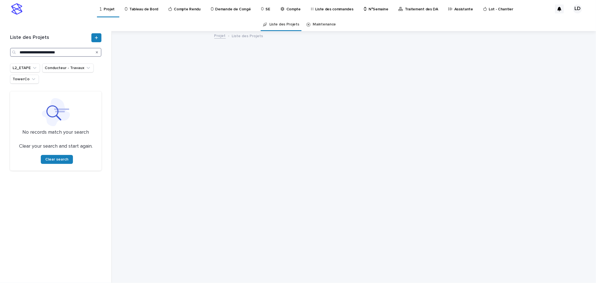
click at [72, 50] on input "**********" at bounding box center [55, 52] width 91 height 9
drag, startPoint x: 76, startPoint y: 50, endPoint x: 59, endPoint y: 52, distance: 17.0
click at [59, 52] on input "**********" at bounding box center [55, 52] width 91 height 9
type input "**********"
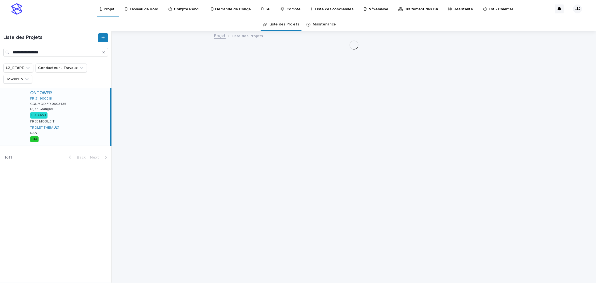
click at [70, 120] on div "ONTOWER FR-21-900018 COL.MOD.FR.0003435 COL.MOD.FR.0003435 Dijon Grangier Dijon…" at bounding box center [68, 117] width 84 height 58
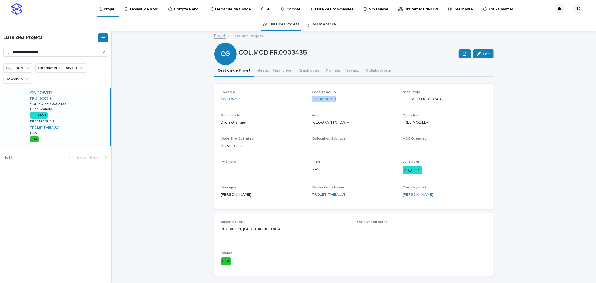
drag, startPoint x: 336, startPoint y: 98, endPoint x: 306, endPoint y: 100, distance: 29.7
click at [306, 100] on div "TowerCo ONTOWER Code TowerCo FR-21-900018 N°de Projet COL.MOD.FR.0003435 Nom du…" at bounding box center [354, 146] width 266 height 112
copy link "FR-21-900018"
drag, startPoint x: 445, startPoint y: 100, endPoint x: 398, endPoint y: 99, distance: 47.3
click at [398, 99] on div "TowerCo ONTOWER Code TowerCo FR-21-900018 N°de Projet COL.MOD.FR.0003435 Nom du…" at bounding box center [354, 146] width 266 height 112
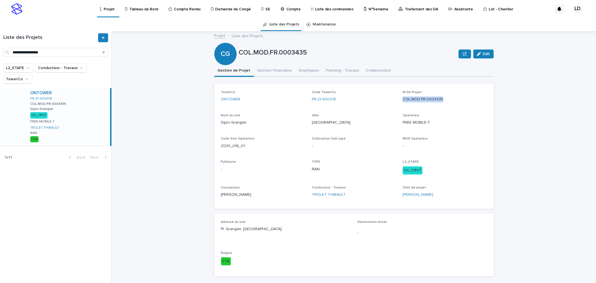
copy p "COL.MOD.FR.0003435"
click at [267, 73] on button "Gestion Financière" at bounding box center [274, 71] width 41 height 12
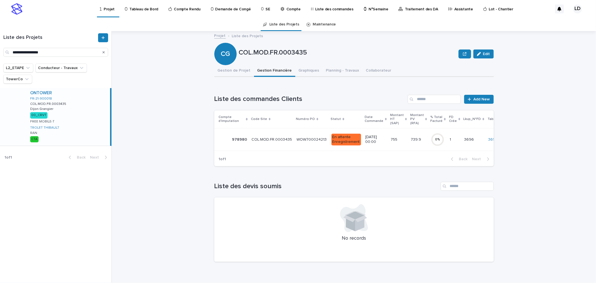
click at [288, 146] on td "COL.MOD.FR.0003435 COL.MOD.FR.0003435" at bounding box center [272, 139] width 45 height 23
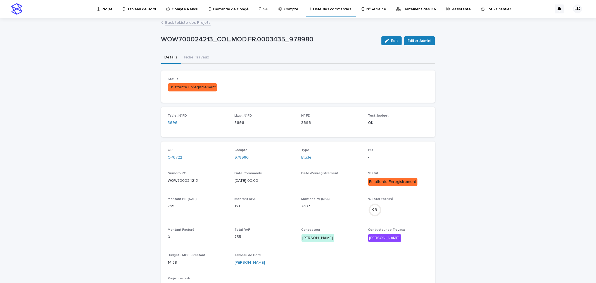
click at [166, 23] on link "Back to Liste des Projets" at bounding box center [187, 22] width 45 height 6
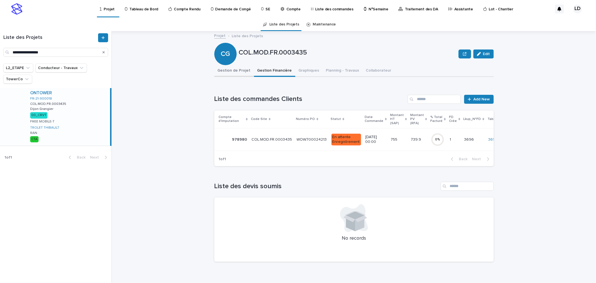
click at [236, 70] on button "Gestion de Projet" at bounding box center [234, 71] width 40 height 12
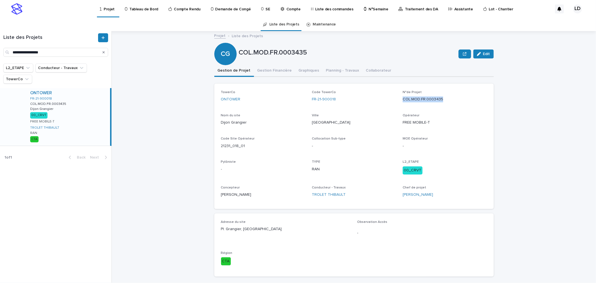
drag, startPoint x: 448, startPoint y: 100, endPoint x: 399, endPoint y: 100, distance: 48.4
click at [399, 100] on div "TowerCo ONTOWER Code TowerCo FR-21-900018 N°de Projet COL.MOD.FR.0003435 Nom du…" at bounding box center [354, 146] width 266 height 112
copy p "COL.MOD.FR.0003435"
drag, startPoint x: 337, startPoint y: 98, endPoint x: 308, endPoint y: 99, distance: 28.8
click at [308, 99] on div "TowerCo ONTOWER Code TowerCo FR-21-900018 N°de Projet COL.MOD.FR.0003435 Nom du…" at bounding box center [354, 146] width 266 height 112
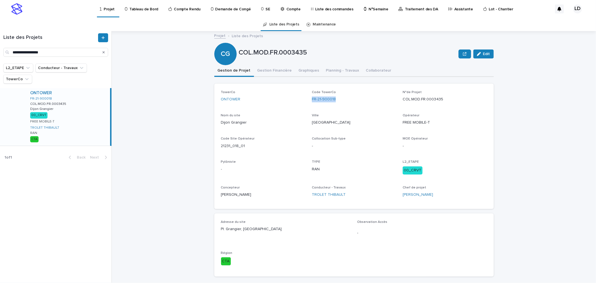
copy link "FR-21-900018"
drag, startPoint x: 266, startPoint y: 228, endPoint x: 210, endPoint y: 228, distance: 55.9
click at [210, 228] on div "Projet Liste des Projets COL.MOD.FR.0003435 Edit CG COL.MOD.FR.0003435 Edit Sor…" at bounding box center [358, 157] width 478 height 252
copy p "Pl. Grangier, 21000 Dijon"
click at [273, 70] on button "Gestion Financière" at bounding box center [274, 71] width 41 height 12
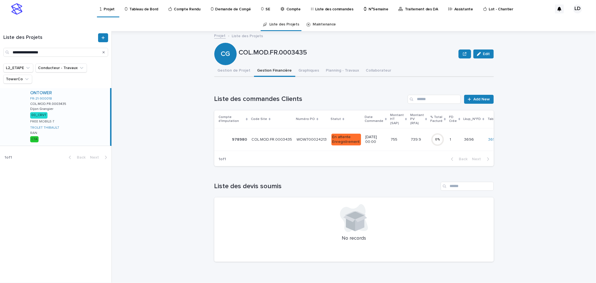
click at [291, 147] on td "COL.MOD.FR.0003435 COL.MOD.FR.0003435" at bounding box center [272, 139] width 45 height 23
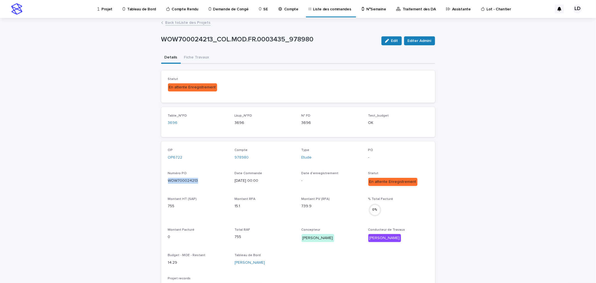
drag, startPoint x: 195, startPoint y: 182, endPoint x: 160, endPoint y: 181, distance: 35.0
click at [161, 181] on div "OP OP6722 Compte 978980 Type Etude PO - Numéro PO WOW700024213 Date Commande 24…" at bounding box center [298, 245] width 274 height 208
copy p "WOW700024213"
click at [182, 24] on link "Back to Liste des Projets" at bounding box center [187, 22] width 45 height 6
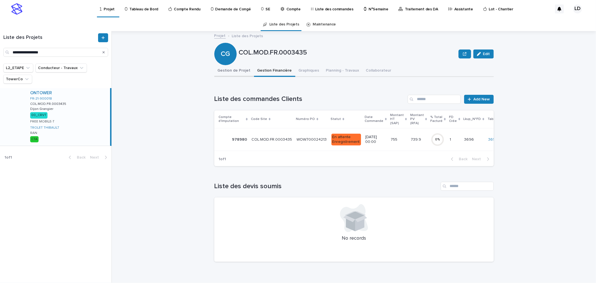
click at [241, 71] on button "Gestion de Projet" at bounding box center [234, 71] width 40 height 12
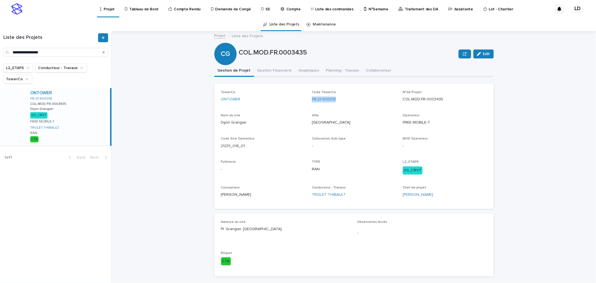
drag, startPoint x: 346, startPoint y: 101, endPoint x: 306, endPoint y: 102, distance: 39.4
click at [306, 102] on div "TowerCo ONTOWER Code TowerCo FR-21-900018 N°de Projet COL.MOD.FR.0003435 Nom du…" at bounding box center [354, 146] width 266 height 112
copy link "FR-21-900018"
click at [264, 71] on button "Gestion Financière" at bounding box center [274, 71] width 41 height 12
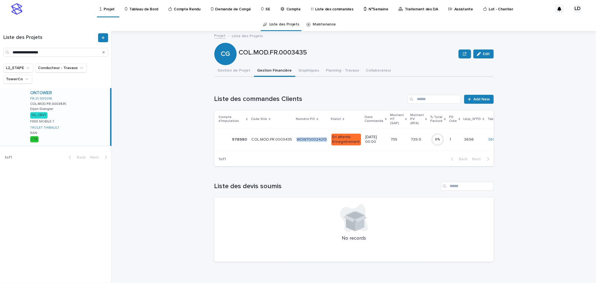
drag, startPoint x: 323, startPoint y: 139, endPoint x: 295, endPoint y: 139, distance: 27.7
click at [297, 139] on p "WOW700024213" at bounding box center [312, 139] width 31 height 6
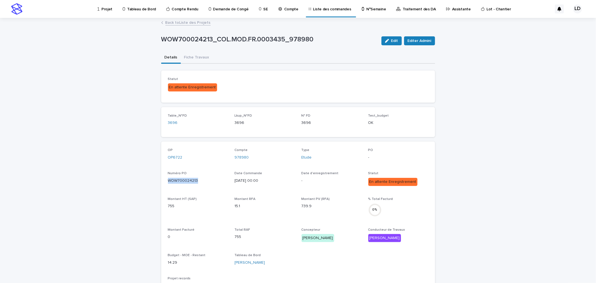
drag, startPoint x: 199, startPoint y: 182, endPoint x: 165, endPoint y: 182, distance: 33.8
click at [165, 182] on div "OP OP6722 Compte 978980 Type Etude PO - Numéro PO WOW700024213 Date Commande 24…" at bounding box center [298, 245] width 274 height 208
copy p "WOW700024213"
click at [141, 9] on p "Tableau de Bord" at bounding box center [141, 6] width 29 height 12
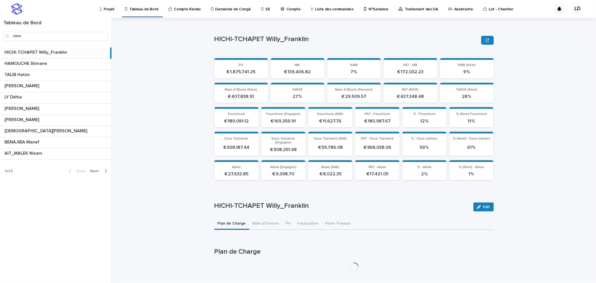
click at [97, 172] on span "Next" at bounding box center [96, 171] width 12 height 4
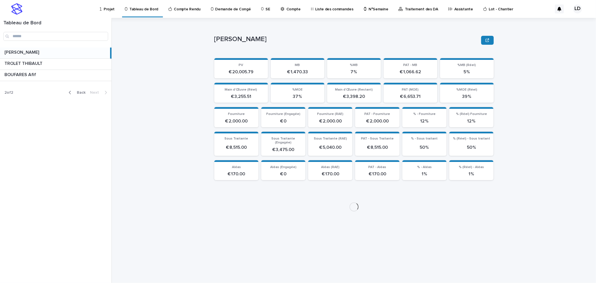
click at [83, 93] on span "Back" at bounding box center [80, 93] width 12 height 4
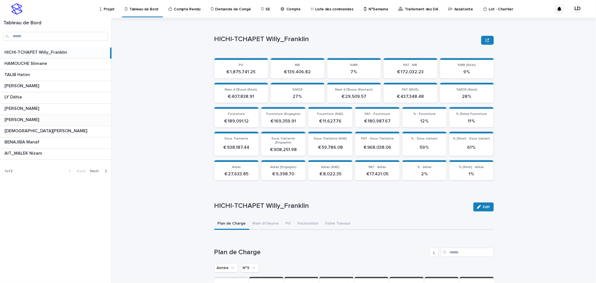
click at [53, 118] on p at bounding box center [56, 119] width 105 height 5
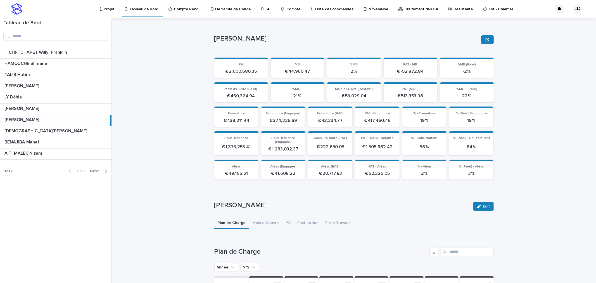
scroll to position [94, 0]
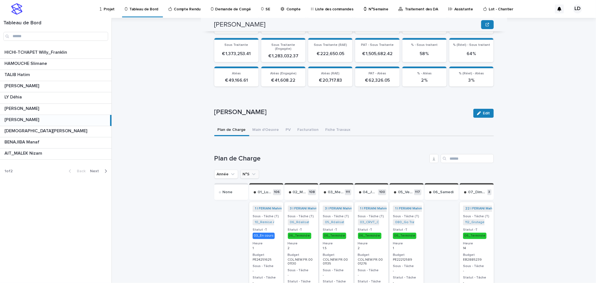
click at [251, 171] on icon "N°S" at bounding box center [254, 174] width 6 height 6
click at [259, 196] on input "text" at bounding box center [277, 199] width 71 height 9
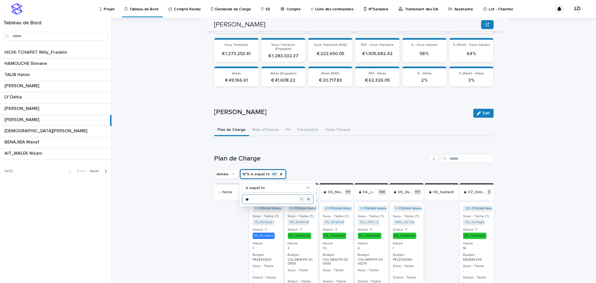
type input "**"
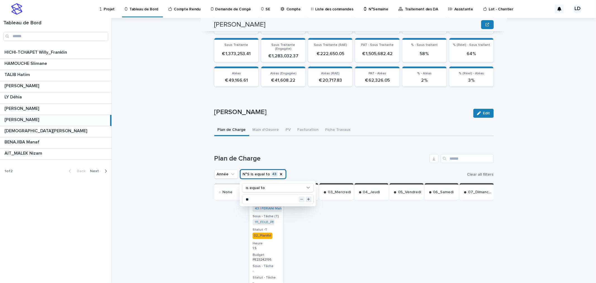
click at [549, 204] on div "FERIANI Mahmoud FERIANI Mahmoud Sorry, there was an error saving your record. P…" at bounding box center [358, 150] width 478 height 265
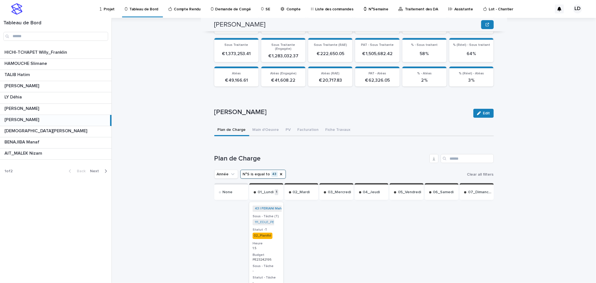
scroll to position [141, 0]
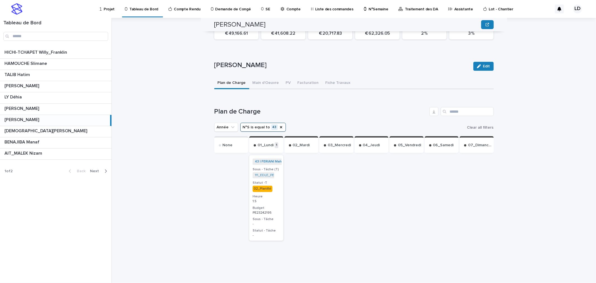
click at [106, 9] on p "Projet" at bounding box center [109, 6] width 11 height 12
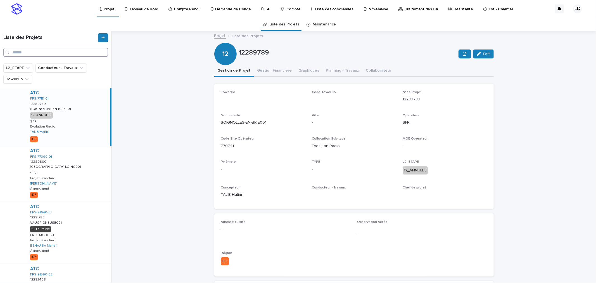
click at [12, 53] on input "Search" at bounding box center [55, 52] width 105 height 9
paste input "**********"
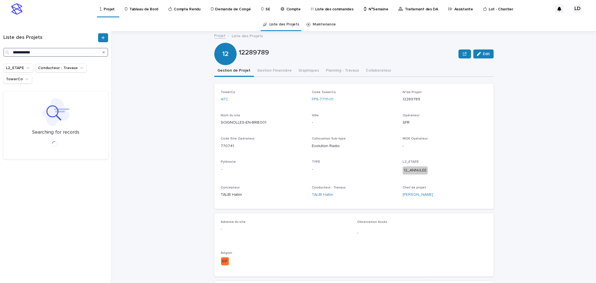
type input "**********"
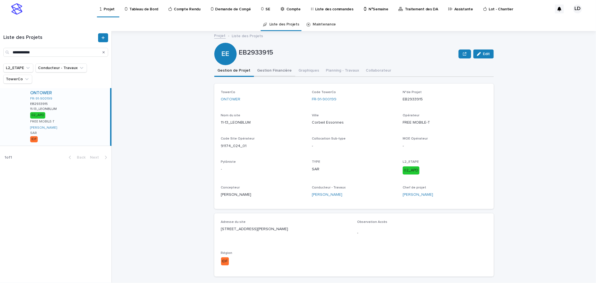
click at [267, 70] on button "Gestion Financière" at bounding box center [274, 71] width 41 height 12
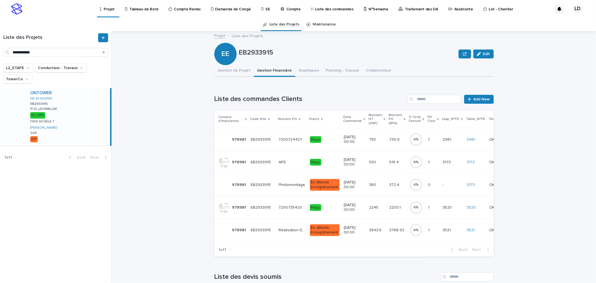
click at [281, 212] on td "7200735420 7200735420" at bounding box center [292, 207] width 31 height 23
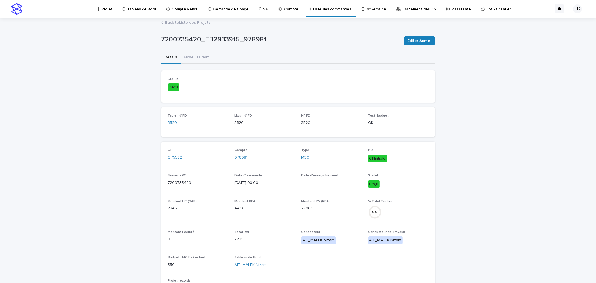
click at [183, 23] on link "Back to Liste des Projets" at bounding box center [187, 22] width 45 height 6
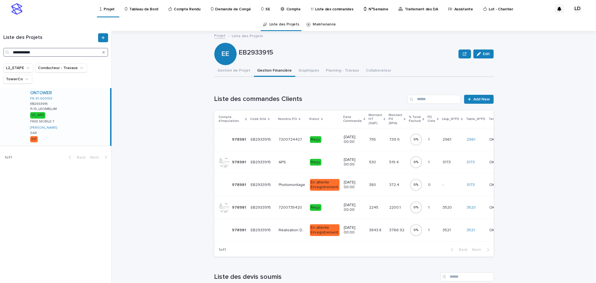
drag, startPoint x: 48, startPoint y: 52, endPoint x: 0, endPoint y: 45, distance: 48.8
click at [0, 45] on div "**********" at bounding box center [56, 44] width 112 height 23
paste input "*****"
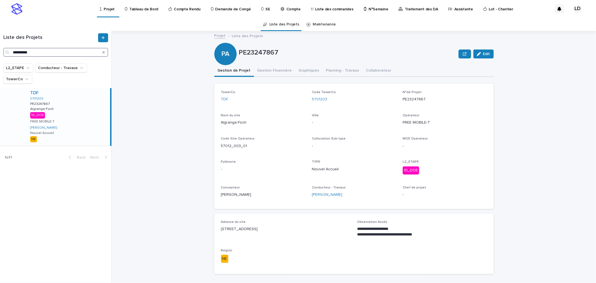
type input "**********"
drag, startPoint x: 301, startPoint y: 230, endPoint x: 213, endPoint y: 228, distance: 88.6
click at [214, 228] on div "**********" at bounding box center [354, 243] width 280 height 61
copy p "62 Rue du Marechal Foch,57440 ALGRANGE"
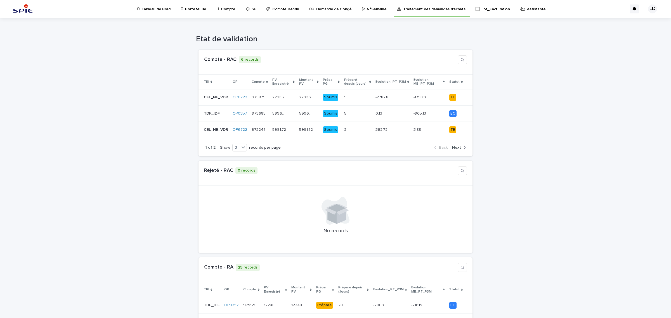
click at [527, 9] on p "Assistante" at bounding box center [536, 6] width 19 height 12
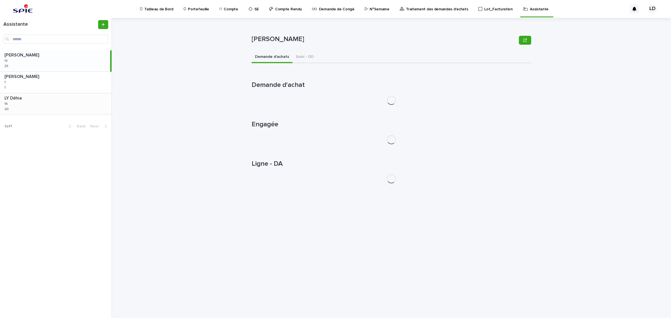
click at [83, 104] on div "LY Déhia LY Déhia 16 16 20 20" at bounding box center [56, 103] width 112 height 21
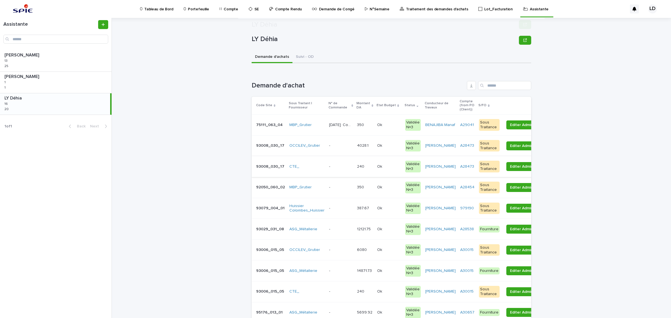
scroll to position [35, 0]
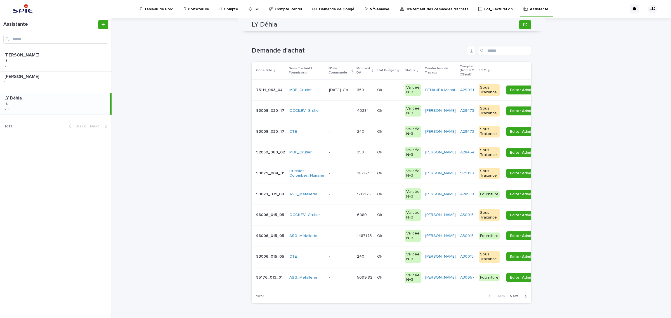
click at [337, 201] on td "- -" at bounding box center [341, 194] width 28 height 21
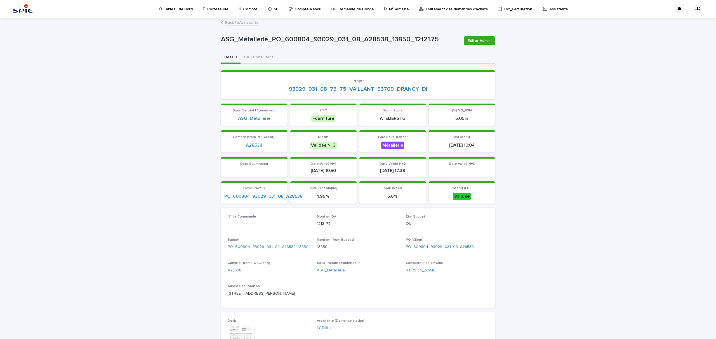
click at [241, 20] on link "Back to Assistante" at bounding box center [242, 22] width 34 height 6
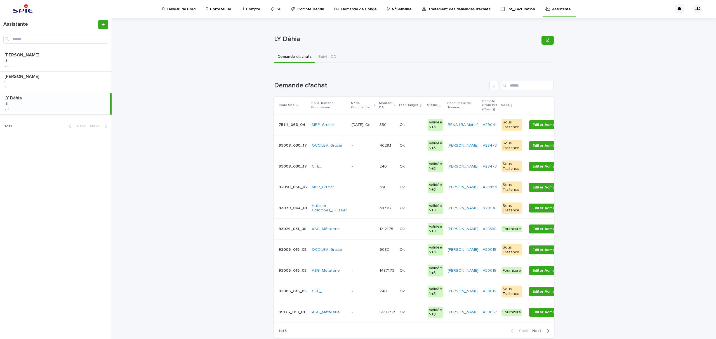
click at [357, 278] on td "- -" at bounding box center [363, 271] width 28 height 21
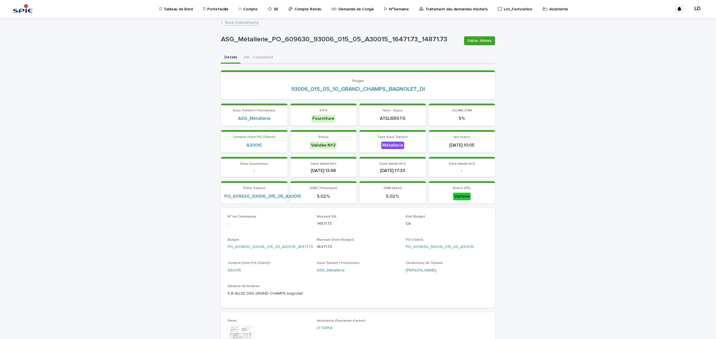
click at [235, 22] on link "Back to Assistante" at bounding box center [242, 22] width 34 height 6
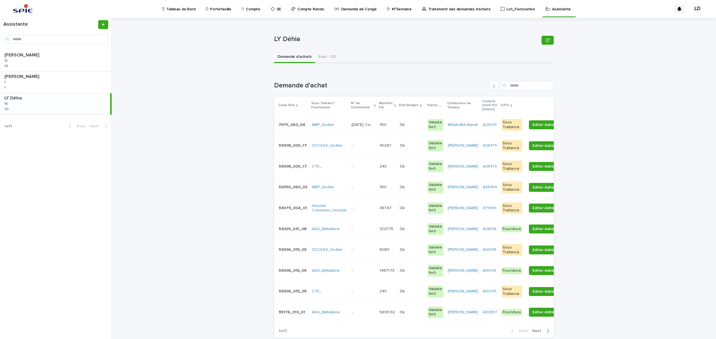
click at [370, 318] on td "- -" at bounding box center [363, 312] width 28 height 21
